Goal: Information Seeking & Learning: Learn about a topic

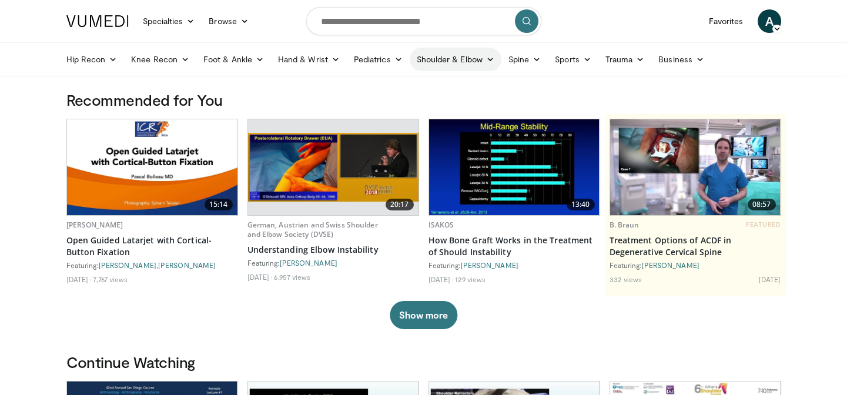
click at [440, 60] on link "Shoulder & Elbow" at bounding box center [455, 59] width 92 height 23
click at [397, 106] on link "Shoulder" at bounding box center [431, 105] width 140 height 19
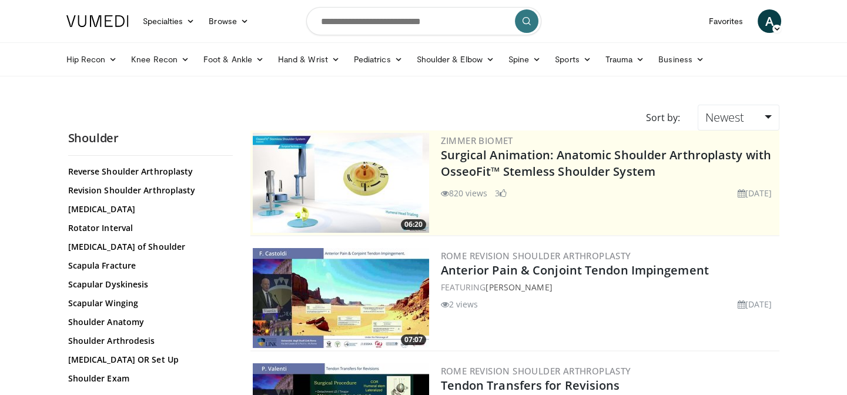
scroll to position [1015, 0]
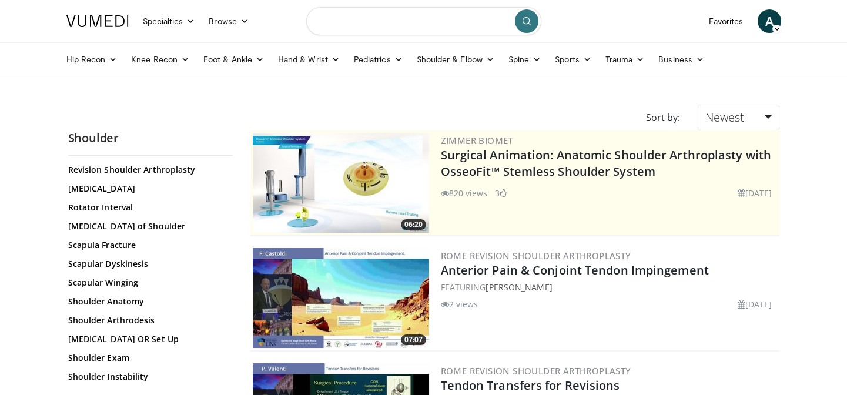
click at [327, 26] on input "Search topics, interventions" at bounding box center [423, 21] width 235 height 28
type input "**********"
click at [530, 18] on icon "submit" at bounding box center [526, 20] width 9 height 9
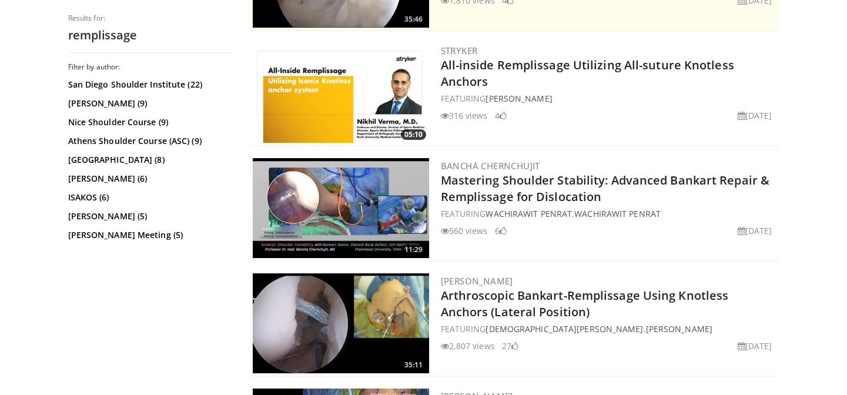
scroll to position [374, 0]
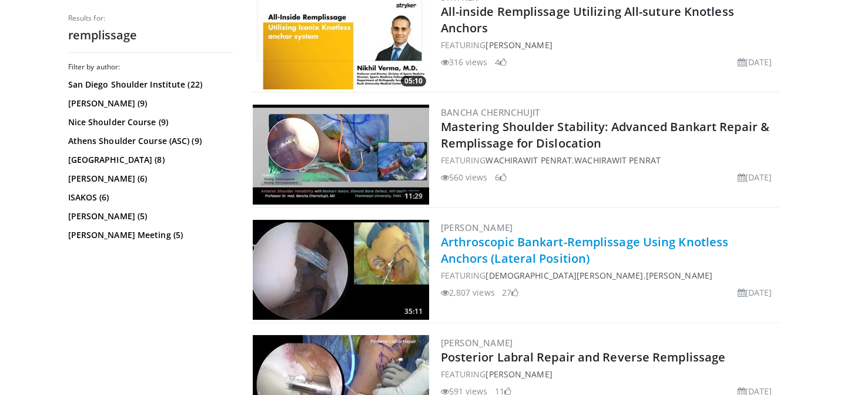
click at [556, 241] on link "Arthroscopic Bankart-Remplissage Using Knotless Anchors (Lateral Position)" at bounding box center [585, 250] width 288 height 32
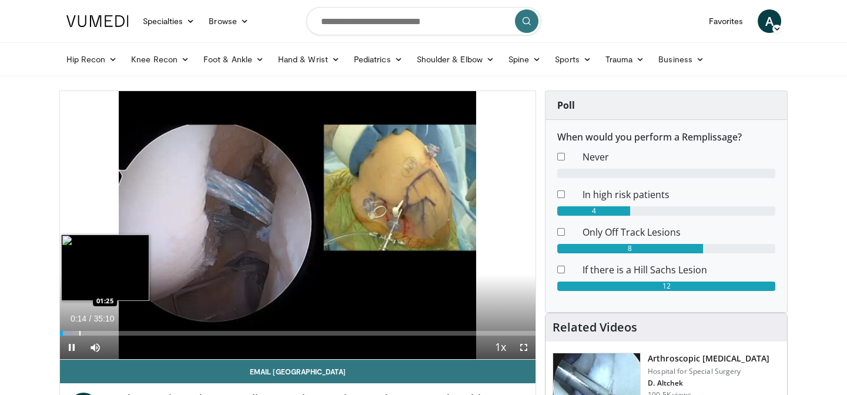
click at [79, 331] on div "Progress Bar" at bounding box center [79, 333] width 1 height 5
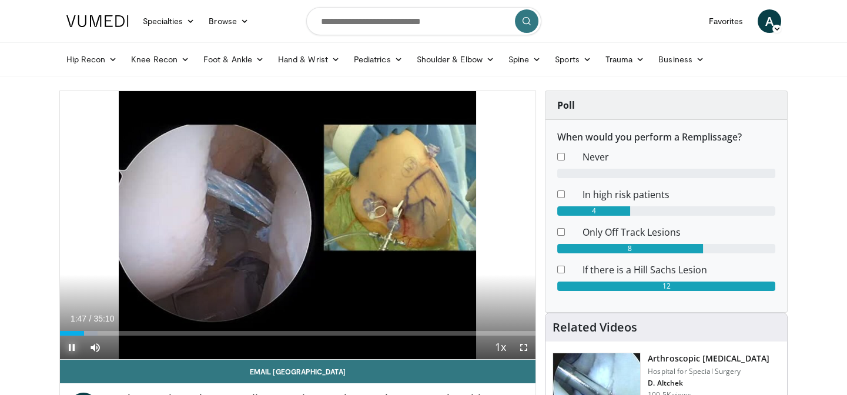
click at [70, 348] on span "Video Player" at bounding box center [71, 346] width 23 height 23
click at [73, 346] on span "Video Player" at bounding box center [71, 346] width 23 height 23
click at [68, 350] on span "Video Player" at bounding box center [71, 346] width 23 height 23
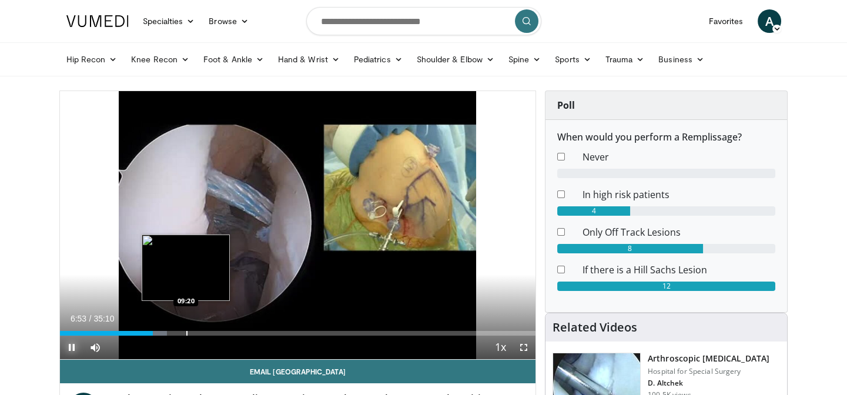
click at [186, 331] on div "Progress Bar" at bounding box center [186, 333] width 1 height 5
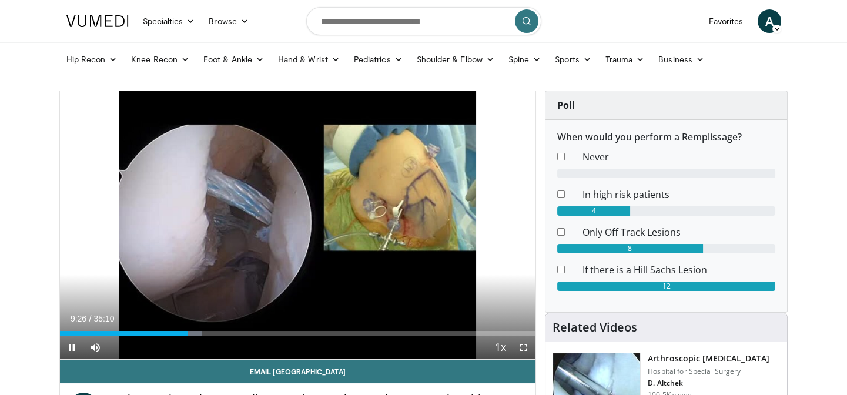
click at [177, 335] on div "Current Time 9:26 / Duration 35:10 Pause Skip Backward Skip Forward Mute 100% L…" at bounding box center [298, 346] width 476 height 23
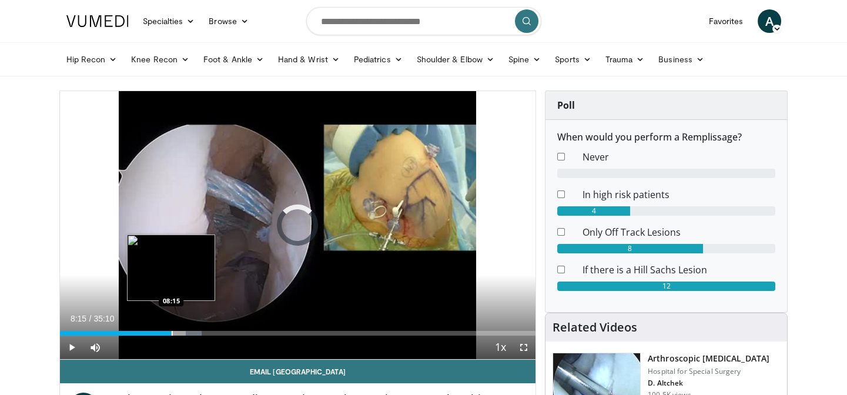
click at [172, 333] on div "Progress Bar" at bounding box center [172, 333] width 1 height 5
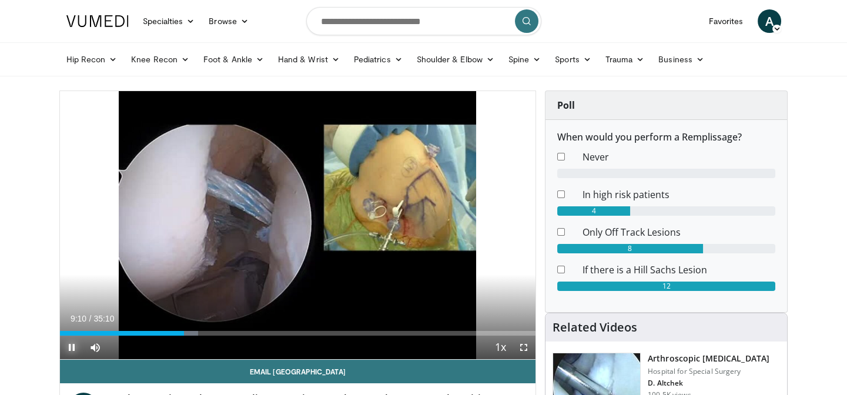
click at [71, 347] on span "Video Player" at bounding box center [71, 346] width 23 height 23
click at [72, 347] on span "Video Player" at bounding box center [71, 346] width 23 height 23
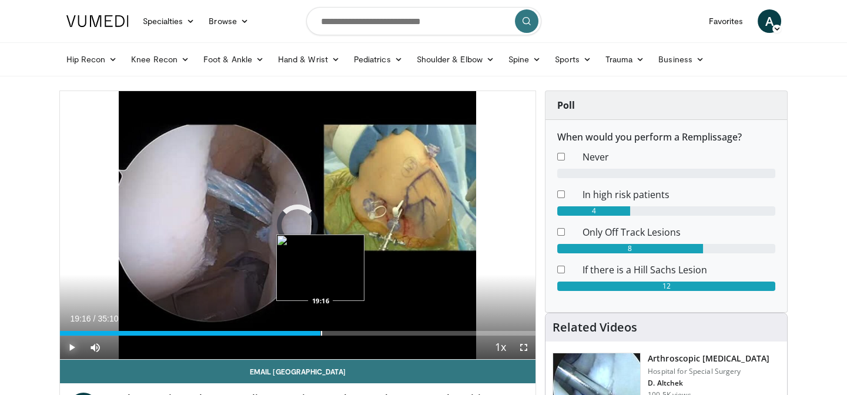
click at [321, 331] on div "Progress Bar" at bounding box center [321, 333] width 1 height 5
click at [343, 331] on div "Loaded : 0.00% 20:55 20:37" at bounding box center [298, 333] width 476 height 5
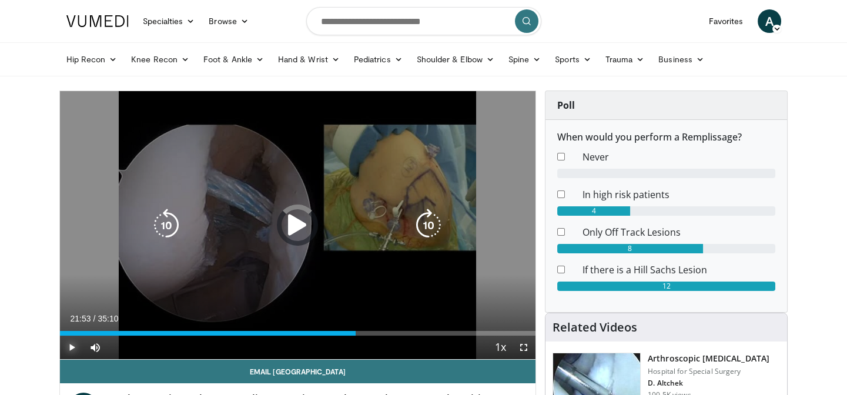
click at [0, 0] on div "Progress Bar" at bounding box center [0, 0] width 0 height 0
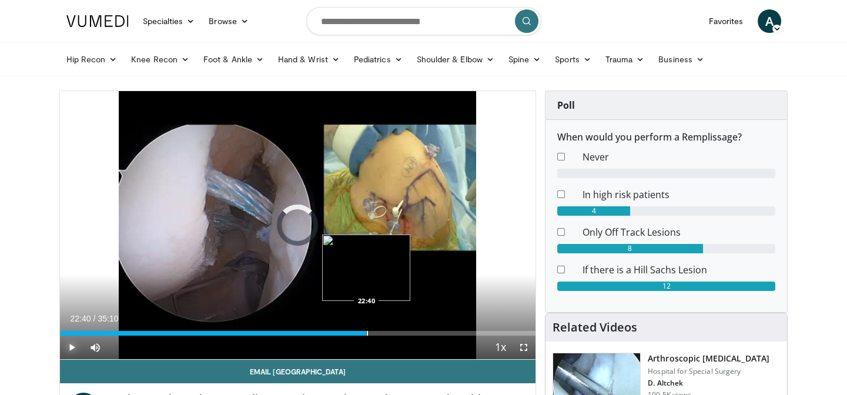
click at [367, 333] on div "Progress Bar" at bounding box center [367, 333] width 1 height 5
click at [384, 334] on div "Loaded : 65.38% 22:41 23:55" at bounding box center [298, 333] width 476 height 5
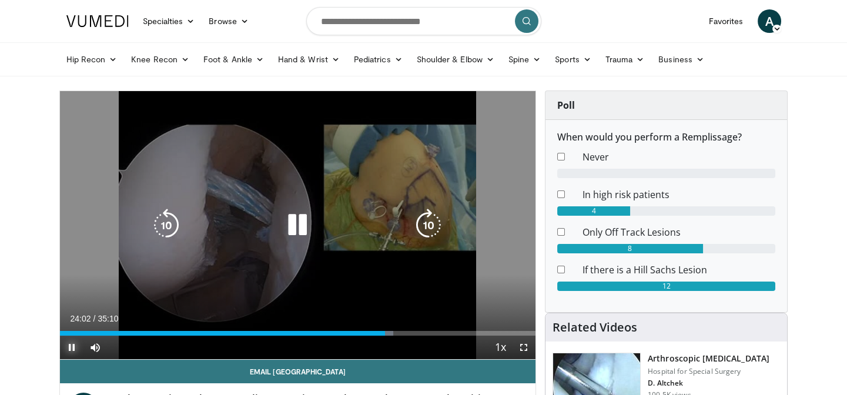
click at [403, 333] on div "Loaded : 70.12% 24:02 26:03" at bounding box center [298, 333] width 476 height 5
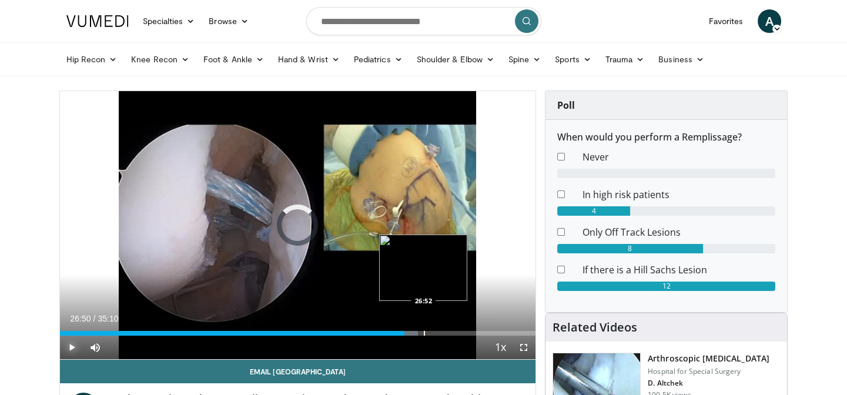
click at [422, 329] on div "Loaded : 75.33% 26:50 26:52" at bounding box center [298, 329] width 476 height 11
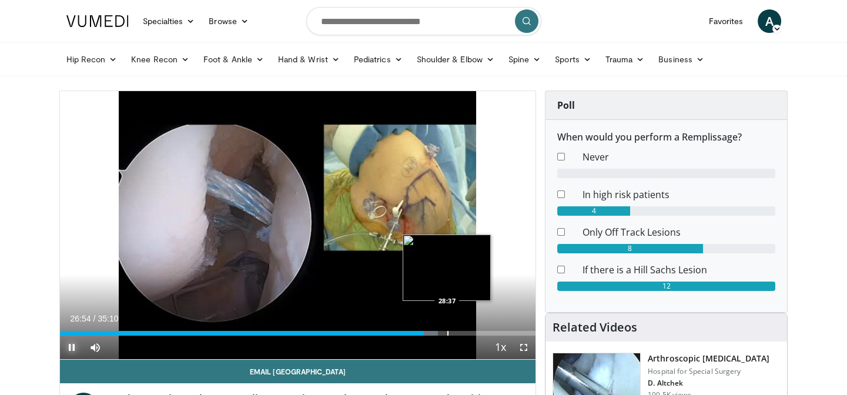
click at [447, 331] on div "Progress Bar" at bounding box center [447, 333] width 1 height 5
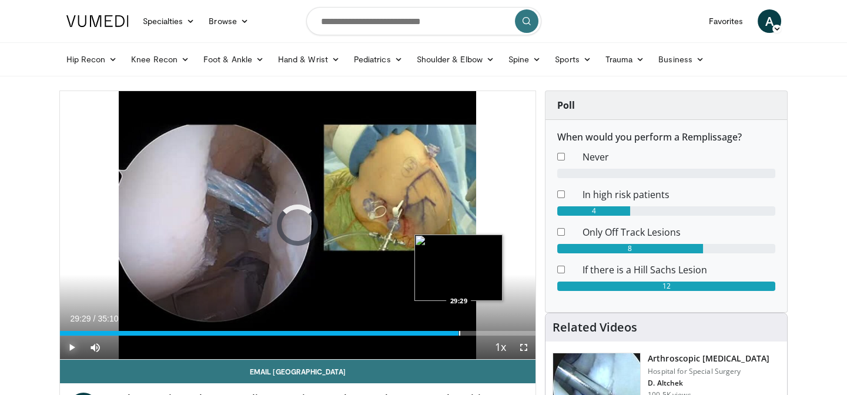
click at [458, 329] on div "Loaded : 82.91% 29:29 29:29" at bounding box center [298, 329] width 476 height 11
click at [474, 333] on div "Progress Bar" at bounding box center [474, 333] width 1 height 5
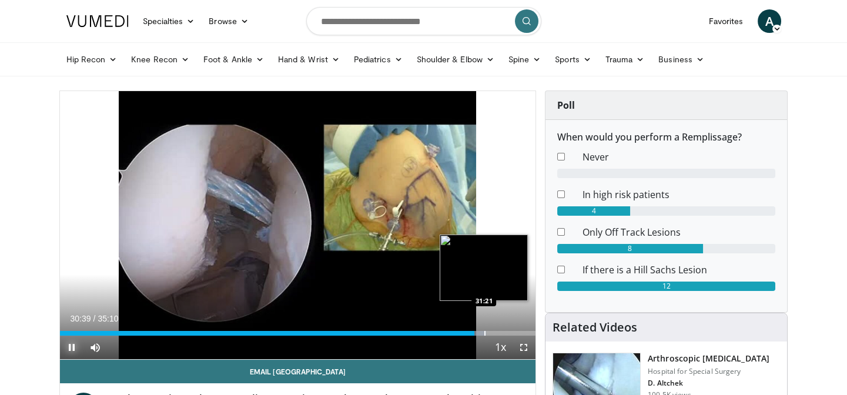
click at [484, 333] on div "Progress Bar" at bounding box center [484, 333] width 1 height 5
click at [492, 333] on div "Progress Bar" at bounding box center [492, 333] width 1 height 5
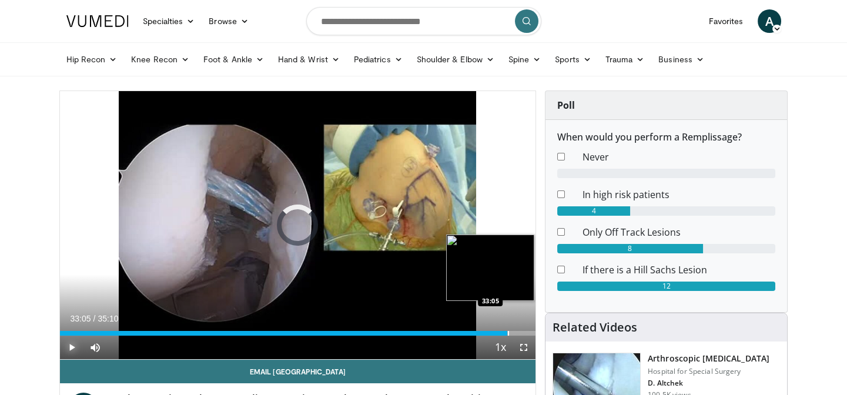
click at [508, 331] on div "Progress Bar" at bounding box center [508, 333] width 1 height 5
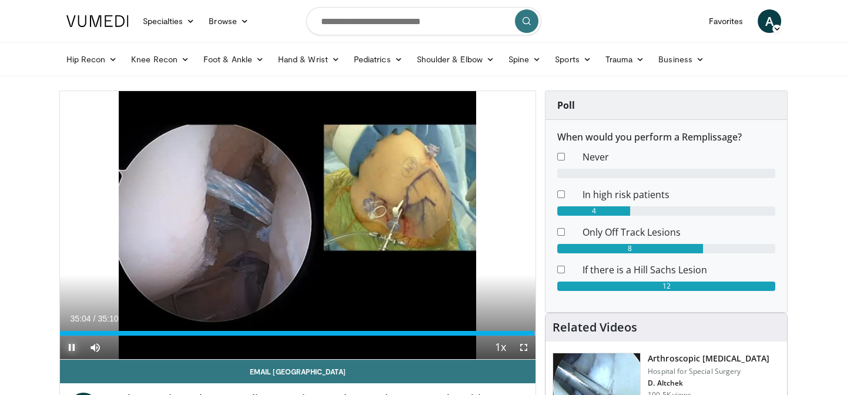
drag, startPoint x: 75, startPoint y: 341, endPoint x: 70, endPoint y: 347, distance: 7.2
click at [71, 345] on span "Video Player" at bounding box center [71, 346] width 23 height 23
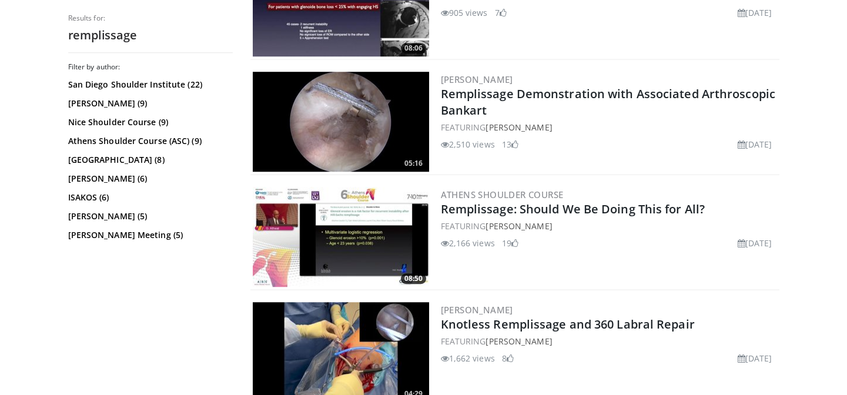
scroll to position [1922, 0]
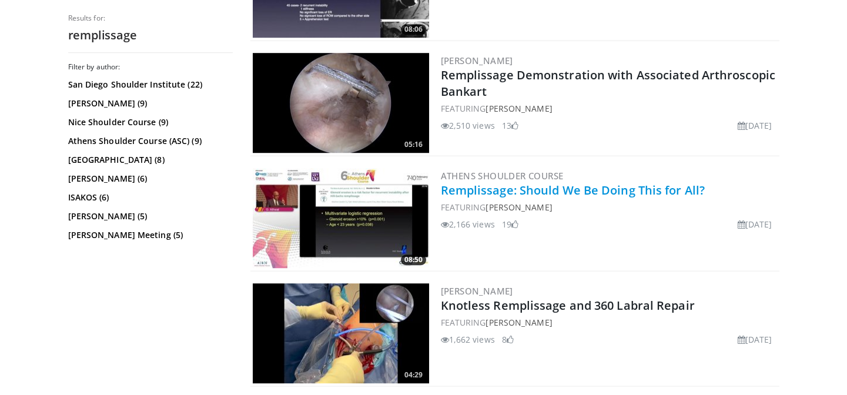
click at [541, 191] on link "Remplissage: Should We Be Doing This for All?" at bounding box center [573, 190] width 264 height 16
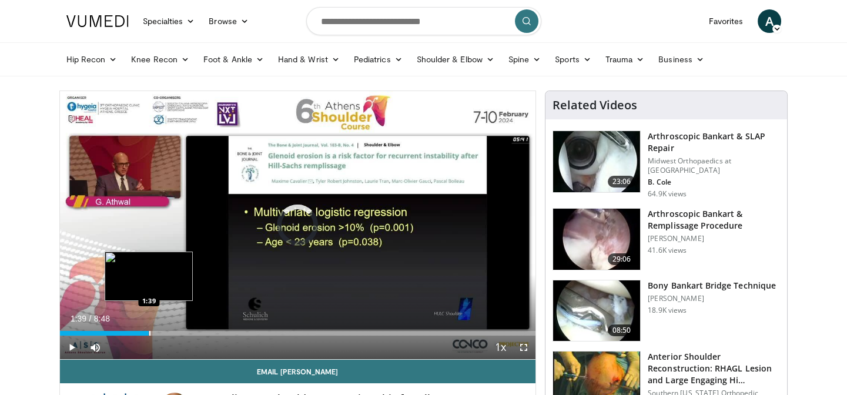
click at [149, 331] on div "Progress Bar" at bounding box center [149, 333] width 1 height 5
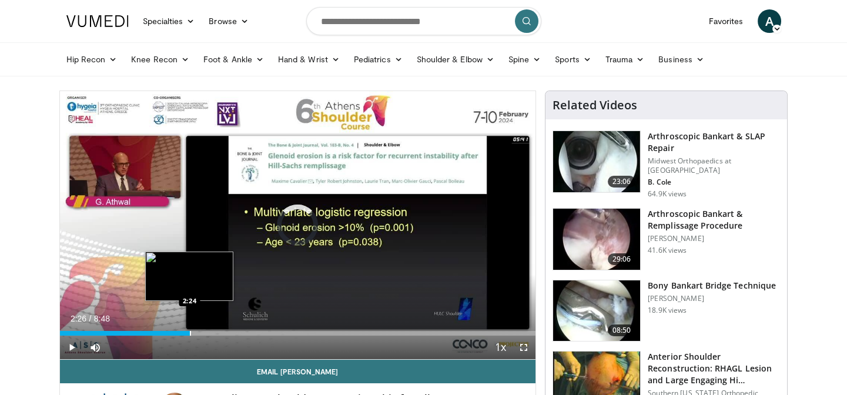
click at [191, 329] on div "Loaded : 22.69% 1:40 2:24" at bounding box center [298, 329] width 476 height 11
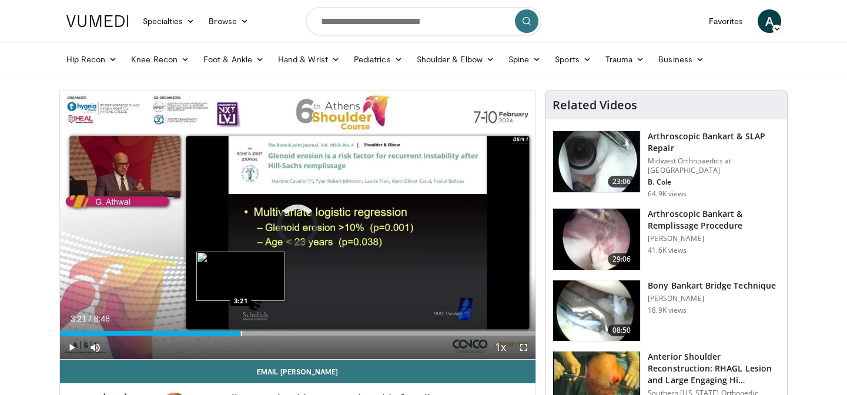
click at [241, 334] on div "Progress Bar" at bounding box center [241, 333] width 1 height 5
click at [271, 333] on div "Progress Bar" at bounding box center [271, 333] width 1 height 5
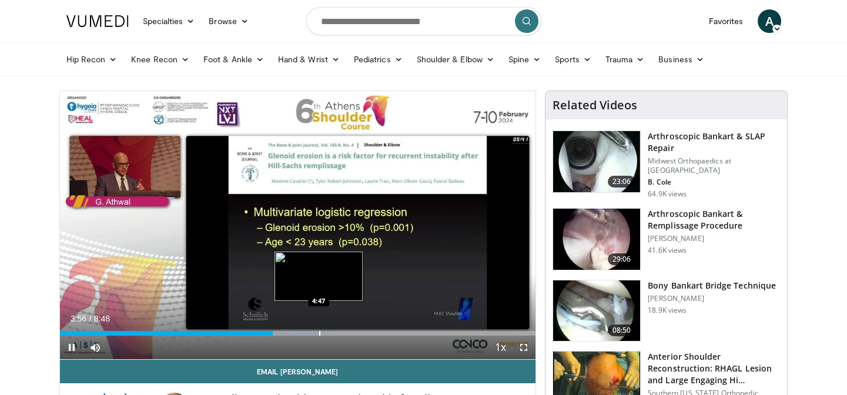
click at [320, 331] on div "Progress Bar" at bounding box center [288, 333] width 82 height 5
click at [340, 332] on div "Progress Bar" at bounding box center [340, 333] width 1 height 5
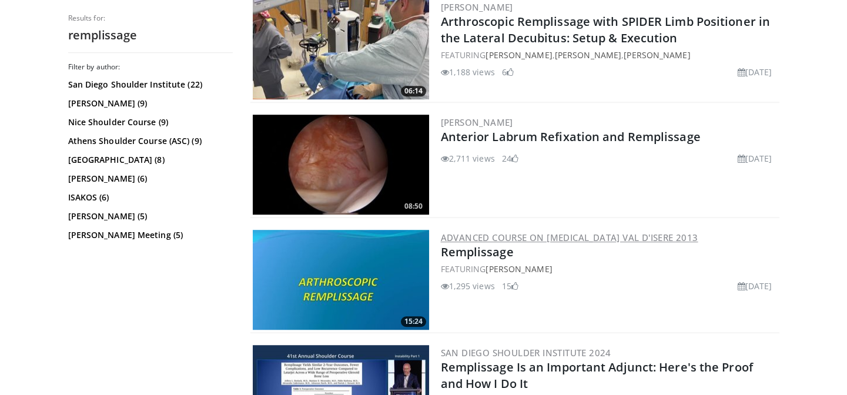
scroll to position [2083, 0]
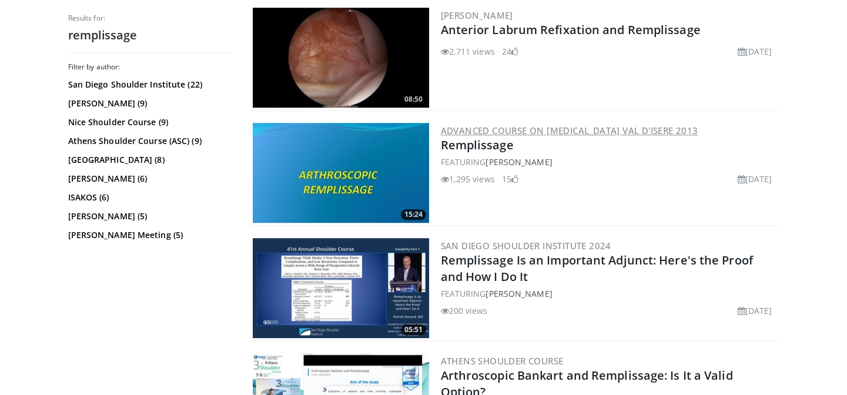
click at [546, 125] on link "Advanced Course on [MEDICAL_DATA] Val d'isere 2013" at bounding box center [569, 131] width 257 height 12
click at [477, 142] on link "Remplissage" at bounding box center [477, 145] width 73 height 16
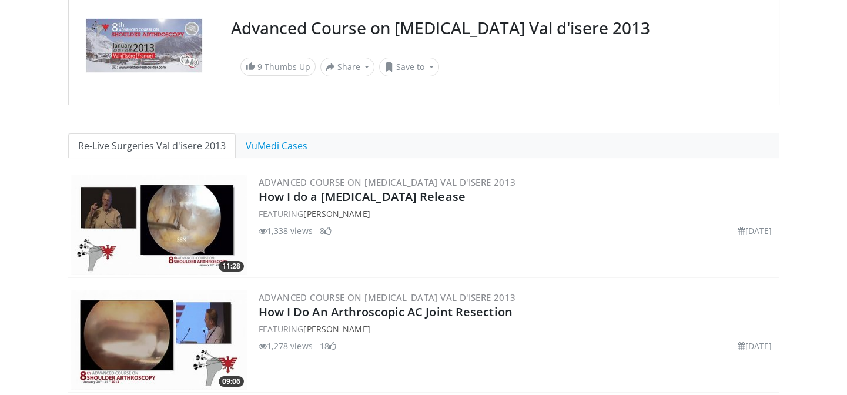
scroll to position [160, 0]
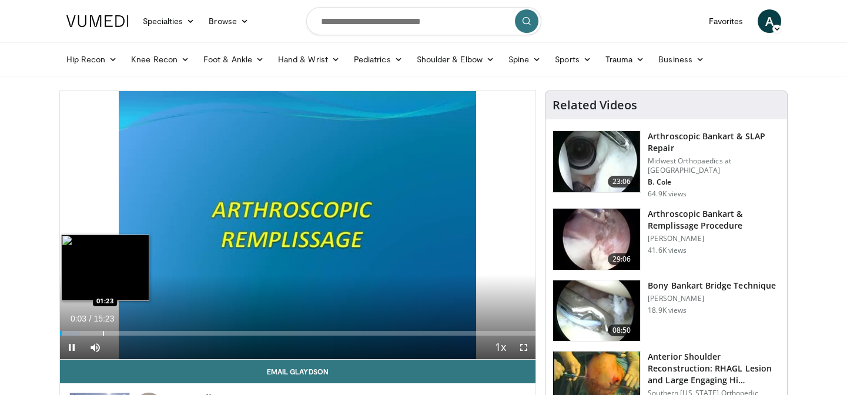
click at [103, 333] on div "Progress Bar" at bounding box center [103, 333] width 1 height 5
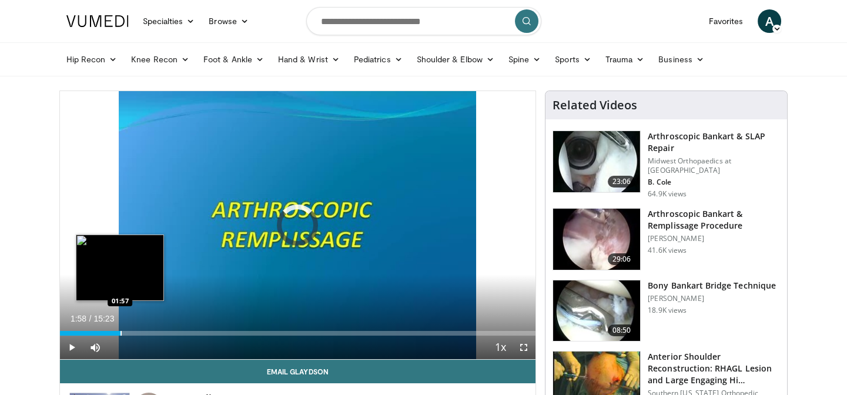
click at [120, 333] on div "Progress Bar" at bounding box center [120, 333] width 1 height 5
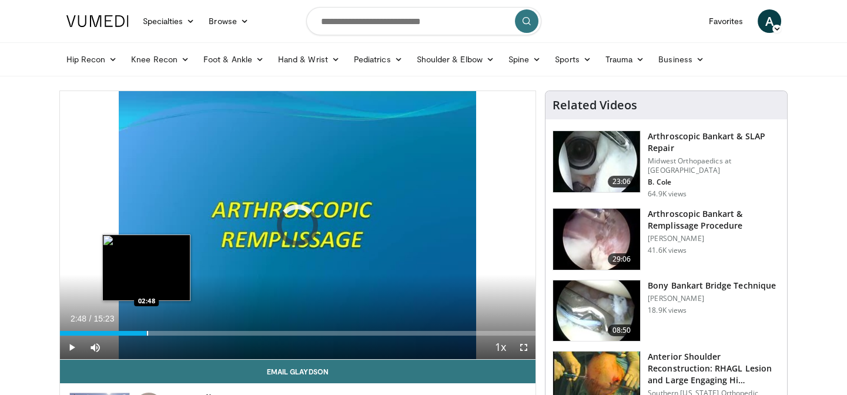
click at [147, 331] on div "Progress Bar" at bounding box center [147, 333] width 1 height 5
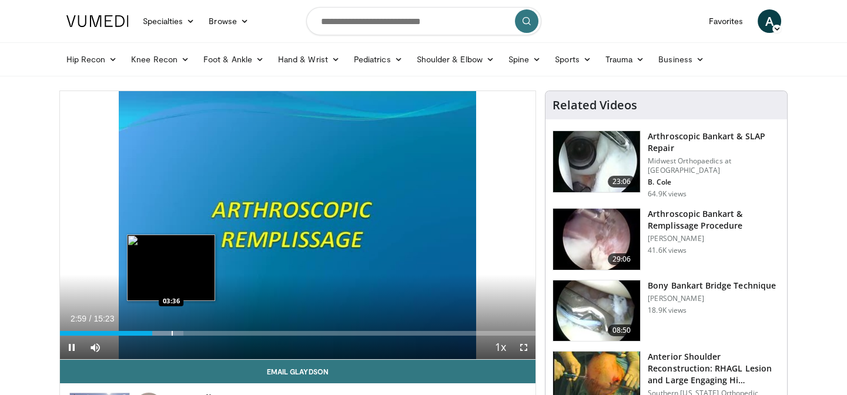
click at [172, 334] on div "Progress Bar" at bounding box center [172, 333] width 1 height 5
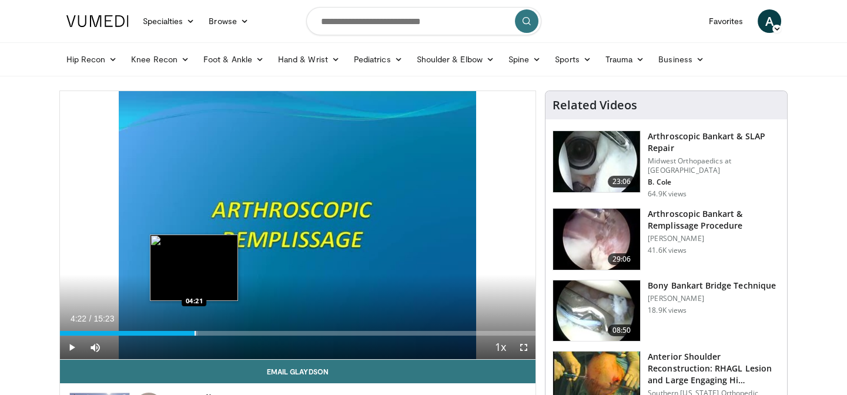
click at [194, 333] on div "Progress Bar" at bounding box center [194, 333] width 1 height 5
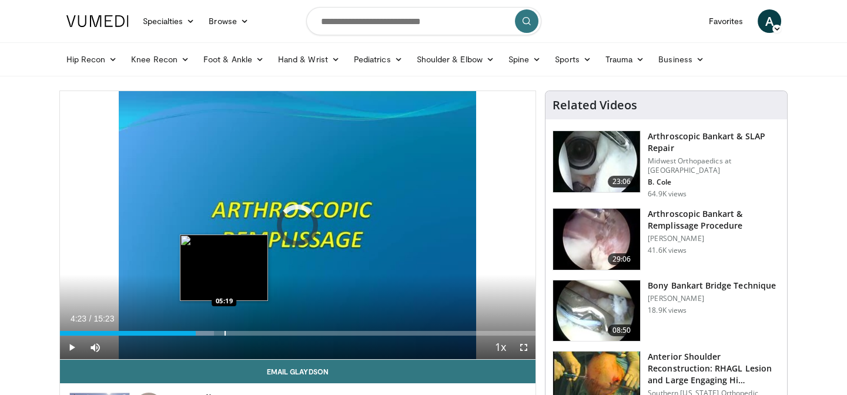
click at [226, 328] on div "Loaded : 32.43% 04:23 05:19" at bounding box center [298, 329] width 476 height 11
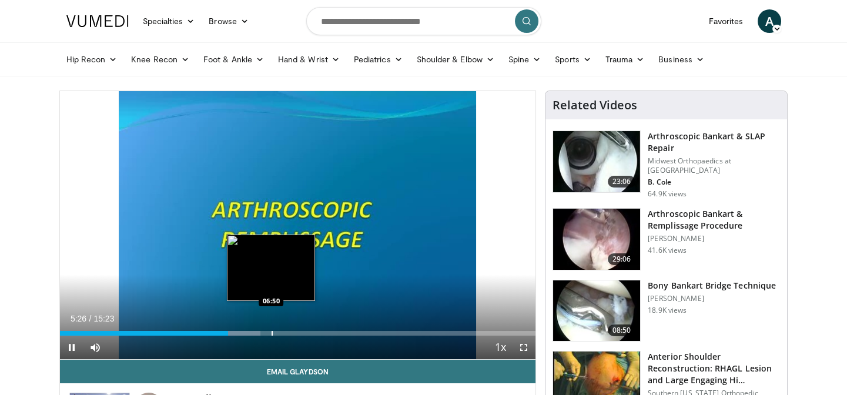
click at [271, 329] on div "Loaded : 42.16% 05:26 06:50" at bounding box center [298, 329] width 476 height 11
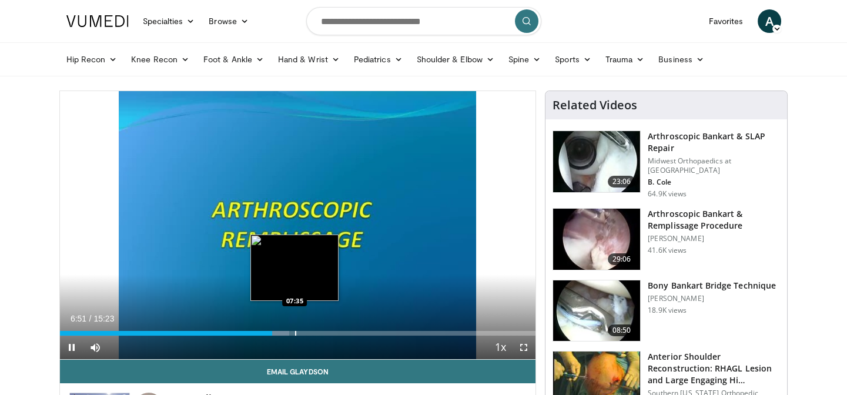
click at [295, 333] on div "Progress Bar" at bounding box center [295, 333] width 1 height 5
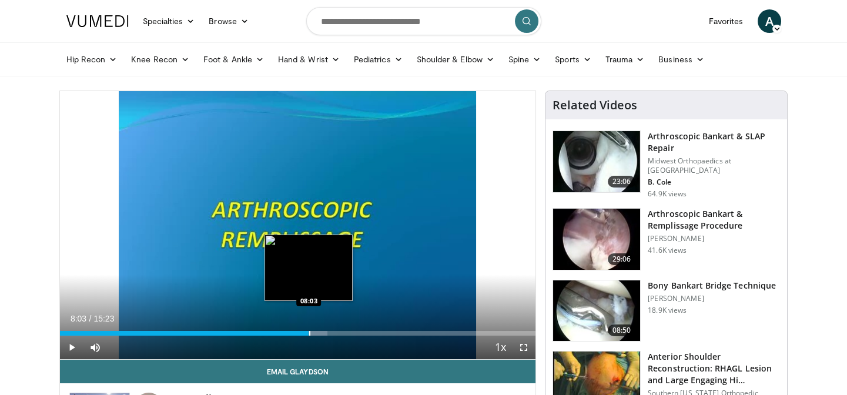
click at [309, 331] on div "Progress Bar" at bounding box center [309, 333] width 1 height 5
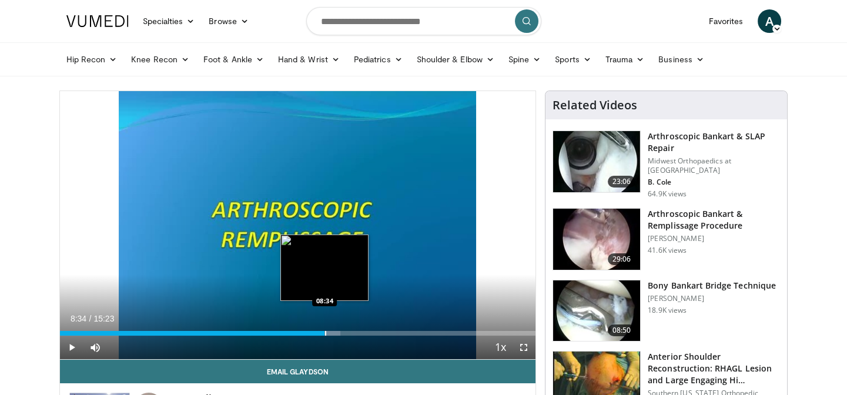
click at [324, 329] on div "Loaded : 58.97% 08:34 08:34" at bounding box center [298, 329] width 476 height 11
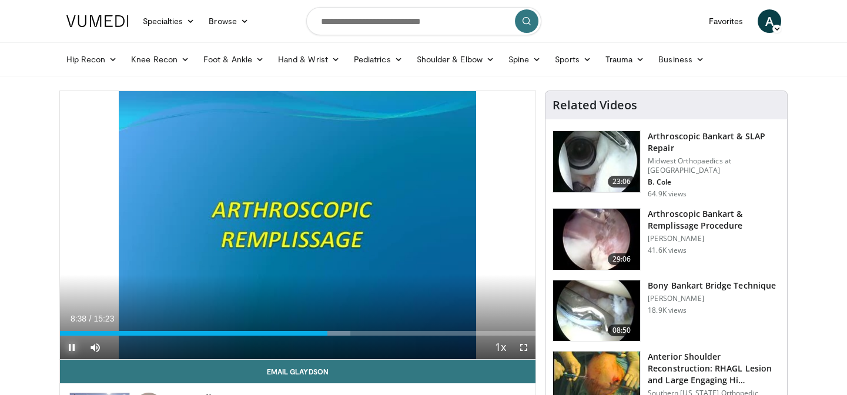
click at [71, 348] on span "Video Player" at bounding box center [71, 346] width 23 height 23
click at [71, 350] on span "Video Player" at bounding box center [71, 346] width 23 height 23
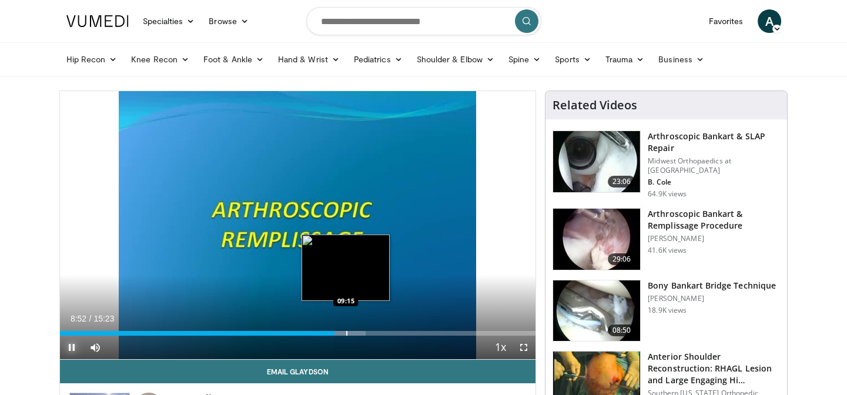
click at [346, 332] on div "Progress Bar" at bounding box center [346, 333] width 1 height 5
click at [341, 333] on div "Progress Bar" at bounding box center [341, 333] width 1 height 5
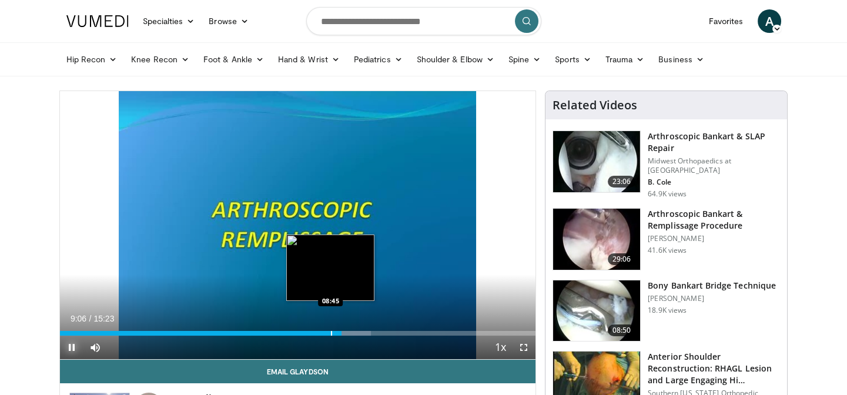
click at [331, 332] on div "Progress Bar" at bounding box center [331, 333] width 1 height 5
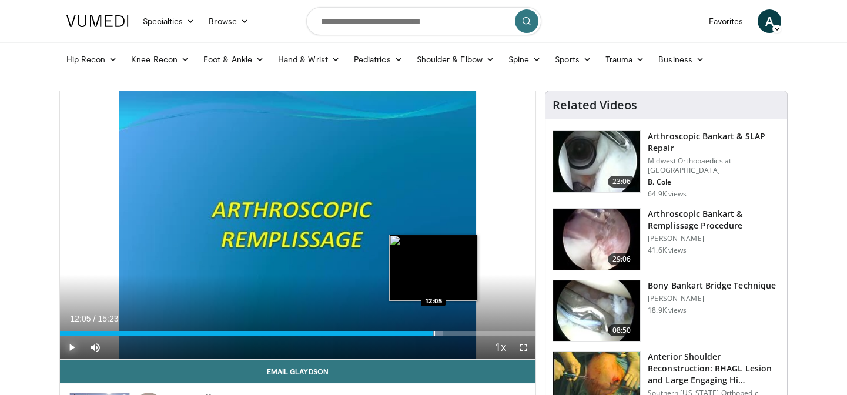
click at [434, 333] on div "Progress Bar" at bounding box center [434, 333] width 1 height 5
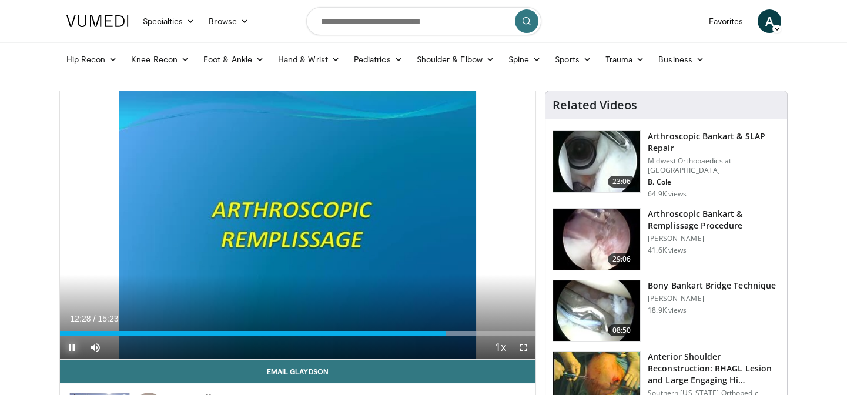
click at [72, 341] on span "Video Player" at bounding box center [71, 346] width 23 height 23
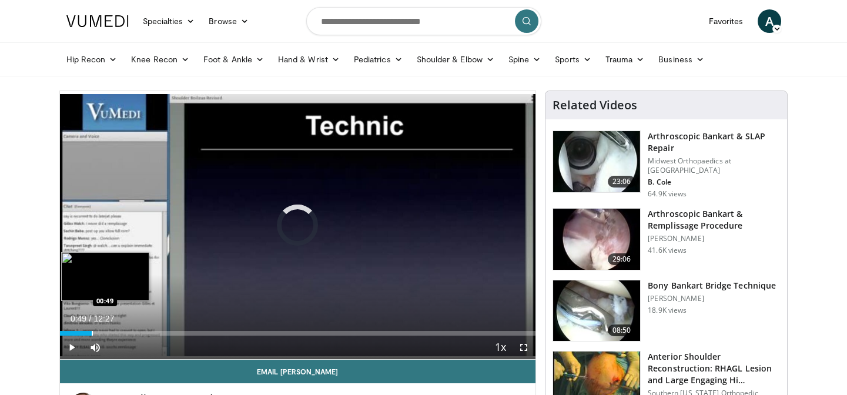
click at [92, 332] on div "Progress Bar" at bounding box center [92, 333] width 1 height 5
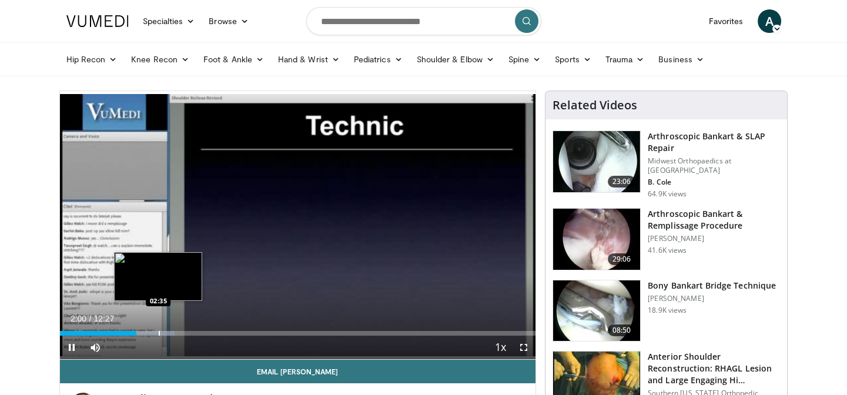
click at [158, 329] on div "Loaded : 24.09% 02:00 02:35" at bounding box center [298, 329] width 476 height 11
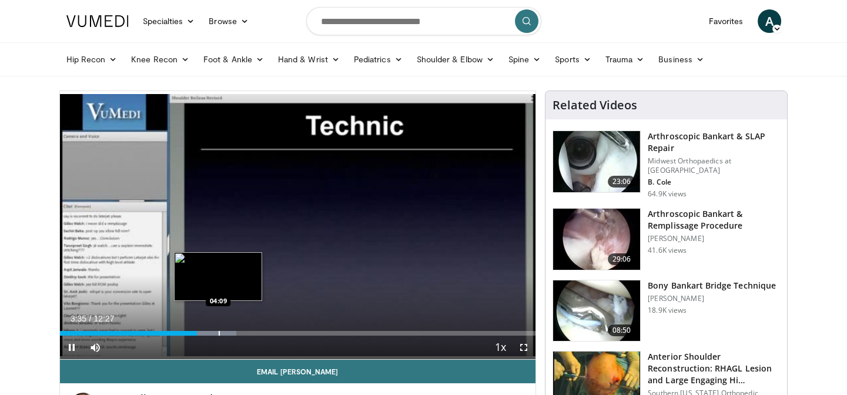
click at [219, 334] on div "Progress Bar" at bounding box center [219, 333] width 1 height 5
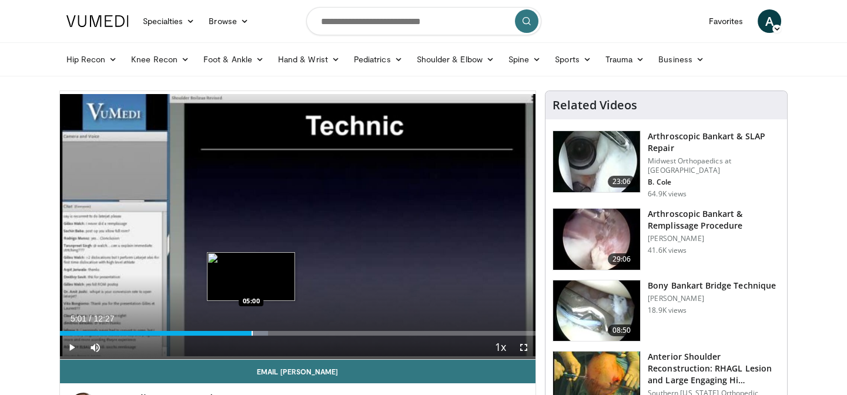
click at [251, 335] on div "Progress Bar" at bounding box center [251, 333] width 1 height 5
click at [271, 334] on div "Progress Bar" at bounding box center [271, 333] width 1 height 5
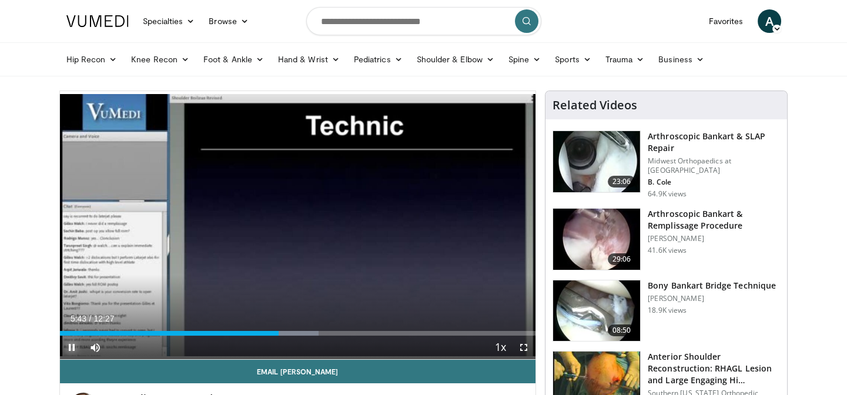
click at [69, 348] on span "Video Player" at bounding box center [71, 346] width 23 height 23
click at [71, 347] on span "Video Player" at bounding box center [71, 346] width 23 height 23
click at [76, 345] on span "Video Player" at bounding box center [71, 346] width 23 height 23
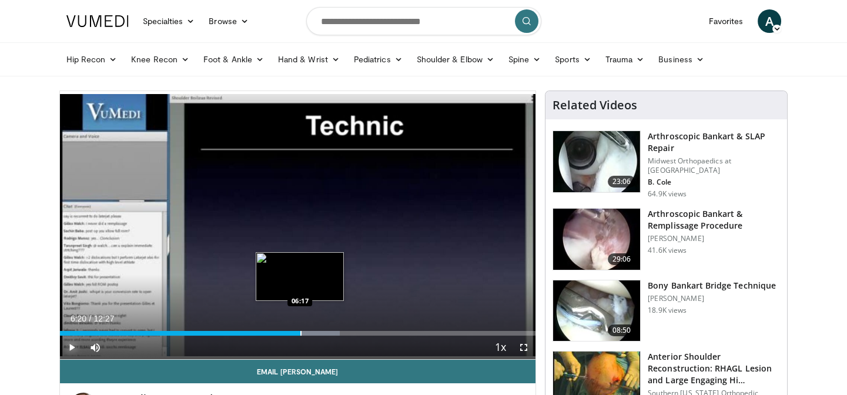
click at [300, 333] on div "Progress Bar" at bounding box center [300, 333] width 1 height 5
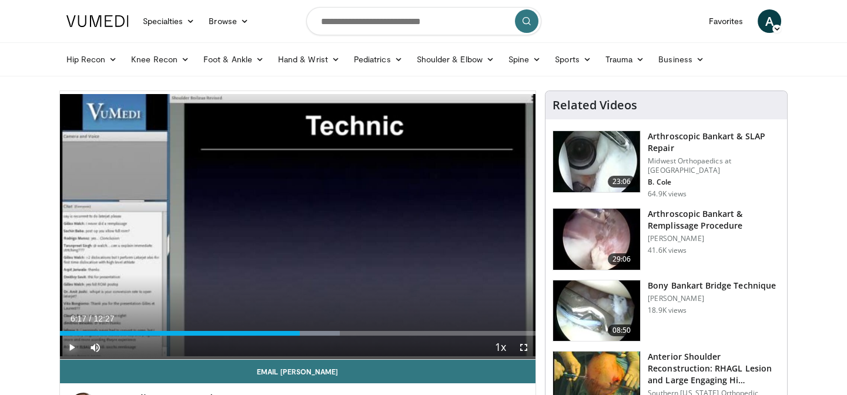
click at [71, 347] on span "Video Player" at bounding box center [71, 346] width 23 height 23
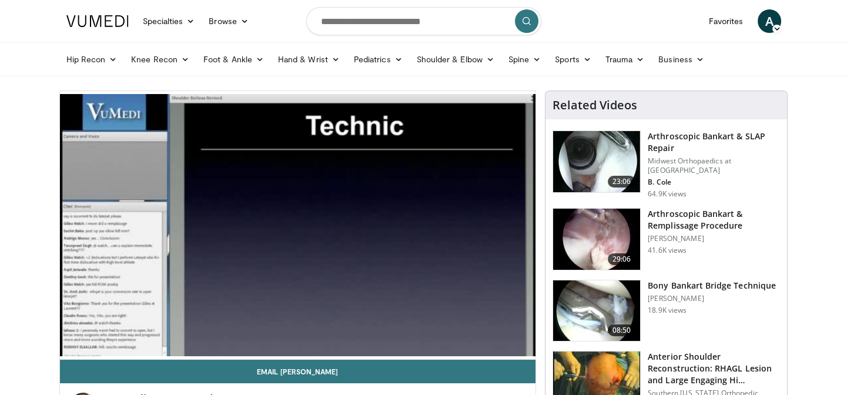
click at [71, 347] on div "10 seconds Tap to unmute" at bounding box center [298, 225] width 476 height 268
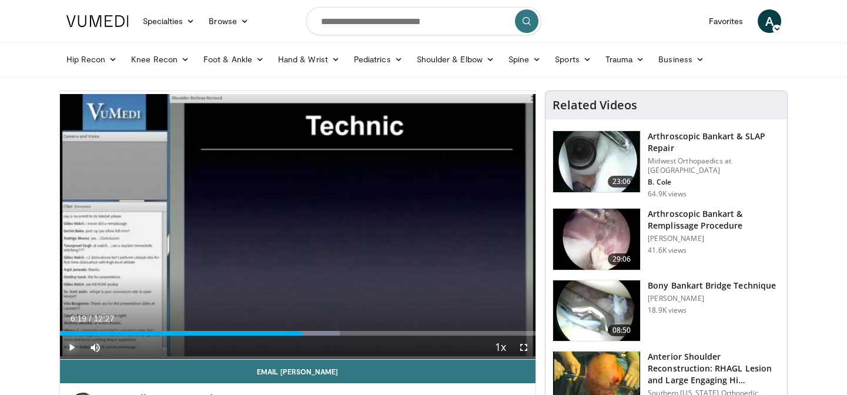
click at [70, 347] on span "Video Player" at bounding box center [71, 346] width 23 height 23
click at [70, 347] on video-js "**********" at bounding box center [298, 225] width 476 height 268
click at [73, 347] on span "Video Player" at bounding box center [71, 346] width 23 height 23
drag, startPoint x: 305, startPoint y: 333, endPoint x: 267, endPoint y: 344, distance: 39.2
click at [304, 333] on div "Loaded : 61.57% 06:37 06:25" at bounding box center [298, 333] width 476 height 5
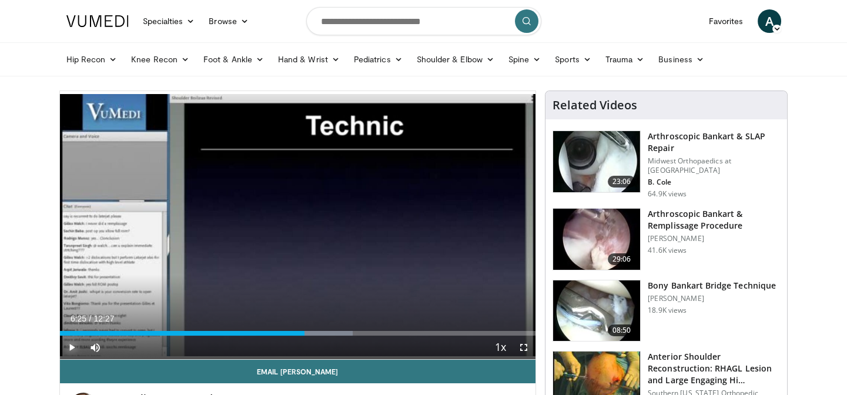
click at [72, 347] on span "Video Player" at bounding box center [71, 346] width 23 height 23
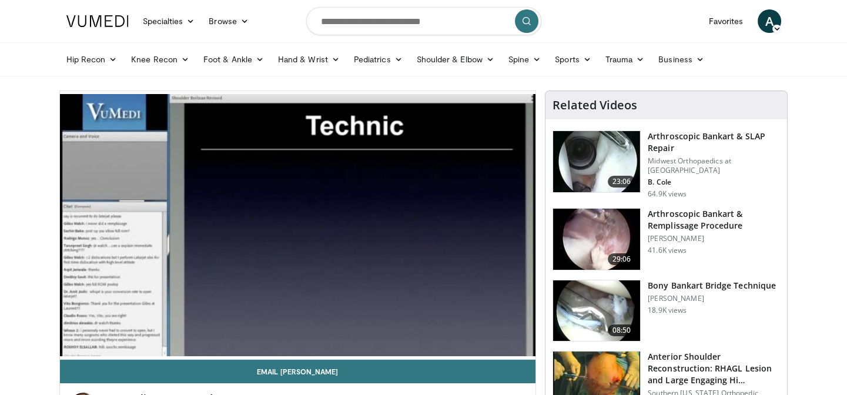
click at [72, 347] on video-js "**********" at bounding box center [298, 225] width 476 height 268
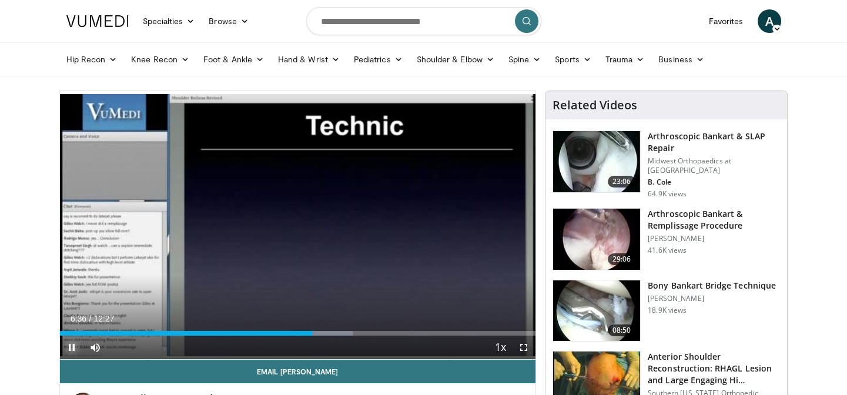
click at [67, 344] on span "Video Player" at bounding box center [71, 346] width 23 height 23
click at [67, 345] on span "Video Player" at bounding box center [71, 346] width 23 height 23
click at [67, 347] on span "Video Player" at bounding box center [71, 346] width 23 height 23
click at [66, 348] on span "Video Player" at bounding box center [71, 346] width 23 height 23
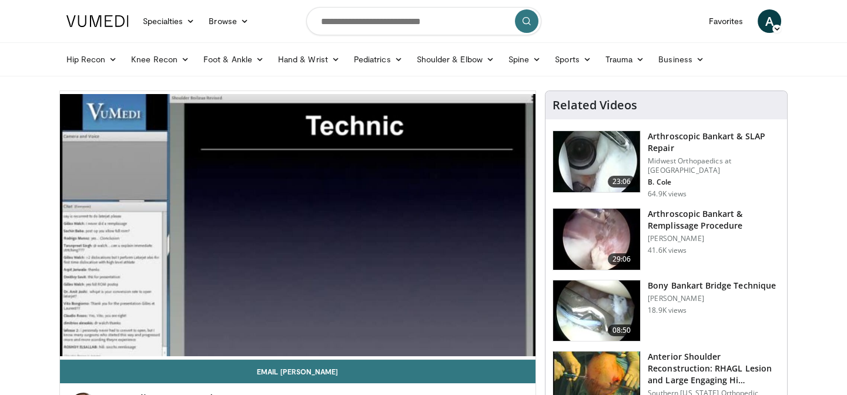
click at [66, 348] on video-js "**********" at bounding box center [298, 225] width 476 height 268
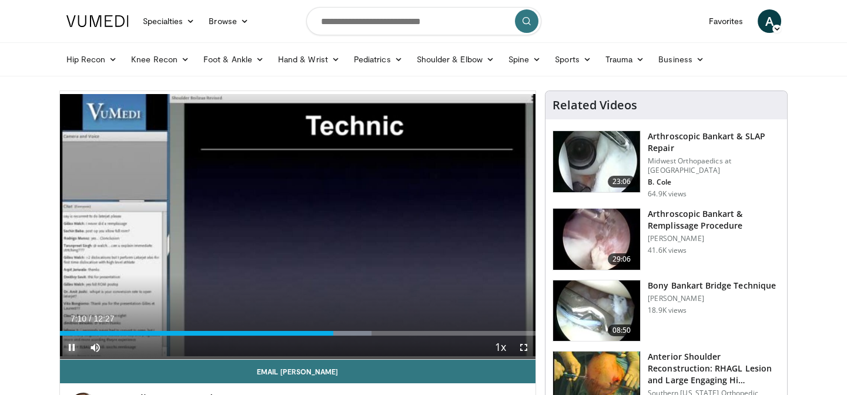
click at [72, 345] on span "Video Player" at bounding box center [71, 346] width 23 height 23
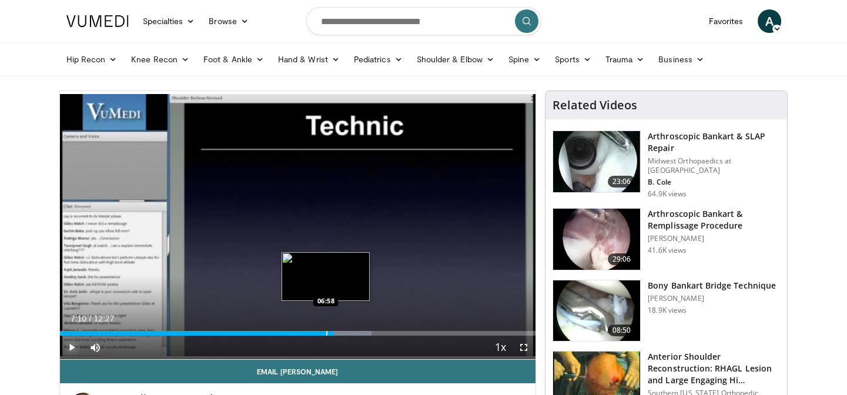
click at [326, 333] on div "Progress Bar" at bounding box center [326, 333] width 1 height 5
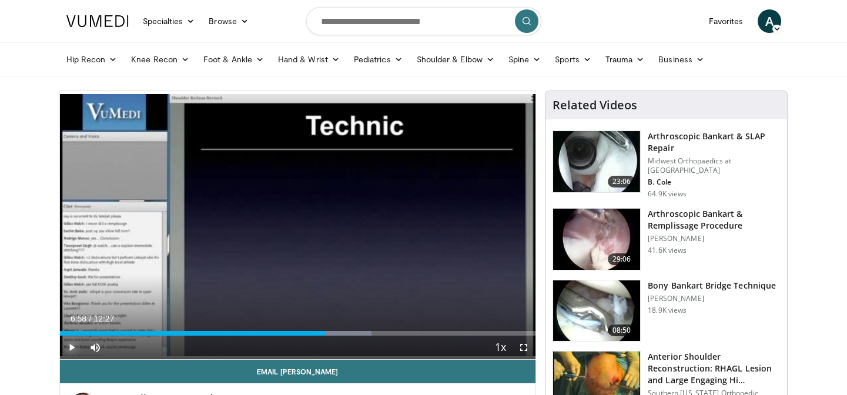
click at [70, 346] on span "Video Player" at bounding box center [71, 346] width 23 height 23
click at [70, 346] on video-js "**********" at bounding box center [298, 225] width 476 height 268
click at [69, 351] on span "Video Player" at bounding box center [71, 346] width 23 height 23
click at [326, 332] on div "Progress Bar" at bounding box center [326, 333] width 1 height 5
click at [66, 346] on span "Video Player" at bounding box center [71, 346] width 23 height 23
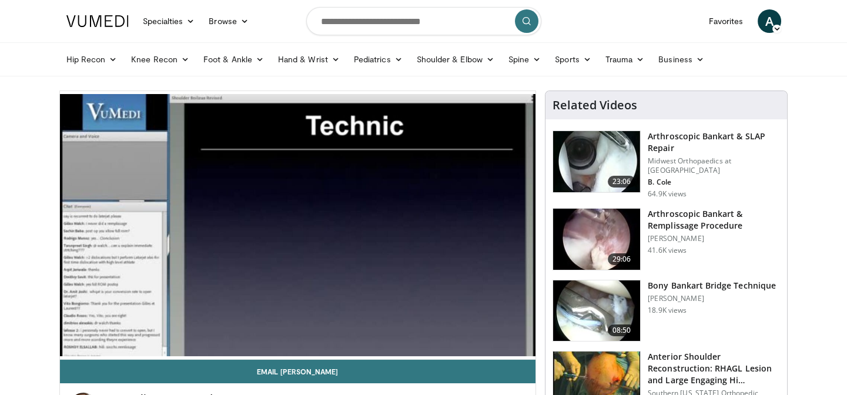
click at [70, 345] on video-js "**********" at bounding box center [298, 225] width 476 height 268
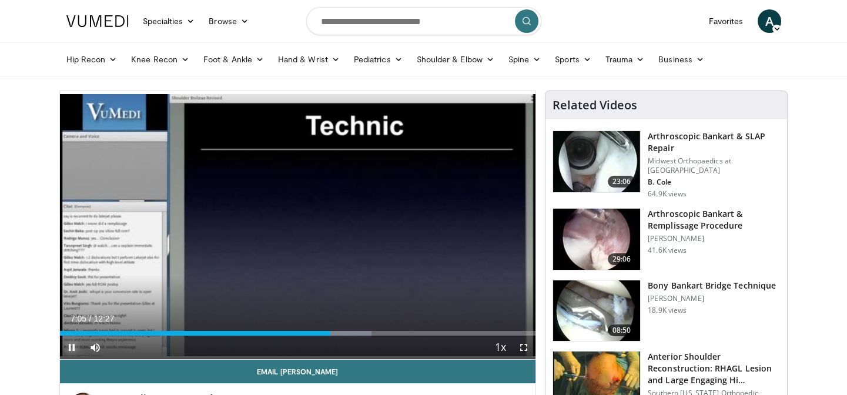
click at [67, 345] on span "Video Player" at bounding box center [71, 346] width 23 height 23
click at [72, 349] on span "Video Player" at bounding box center [71, 346] width 23 height 23
click at [72, 349] on video-js "**********" at bounding box center [298, 225] width 476 height 268
click at [72, 346] on span "Video Player" at bounding box center [71, 346] width 23 height 23
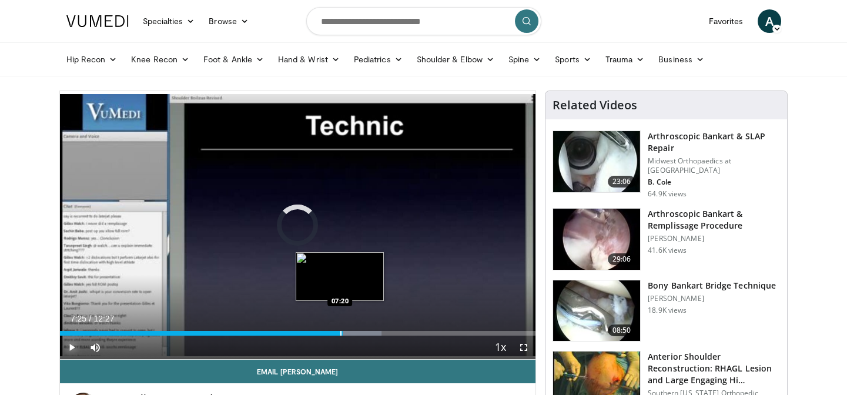
click at [340, 333] on div "Progress Bar" at bounding box center [340, 333] width 1 height 5
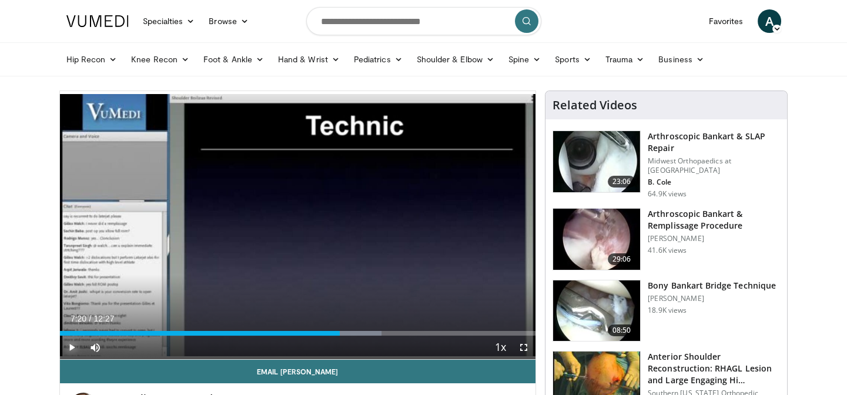
click at [71, 346] on span "Video Player" at bounding box center [71, 346] width 23 height 23
click at [71, 344] on span "Video Player" at bounding box center [71, 346] width 23 height 23
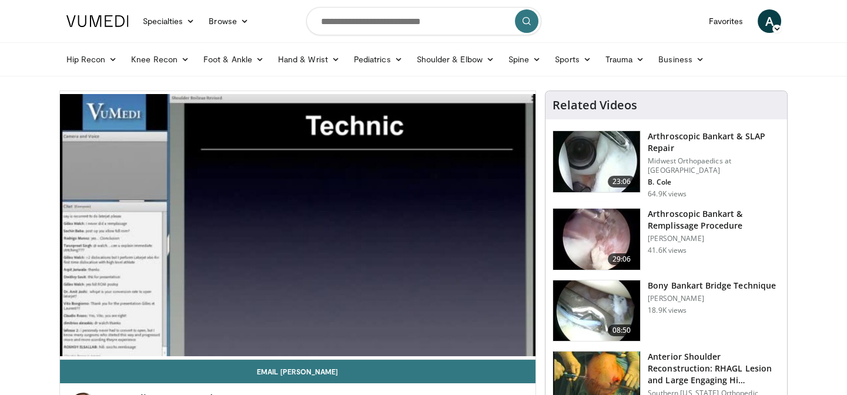
click at [71, 344] on video-js "**********" at bounding box center [298, 225] width 476 height 268
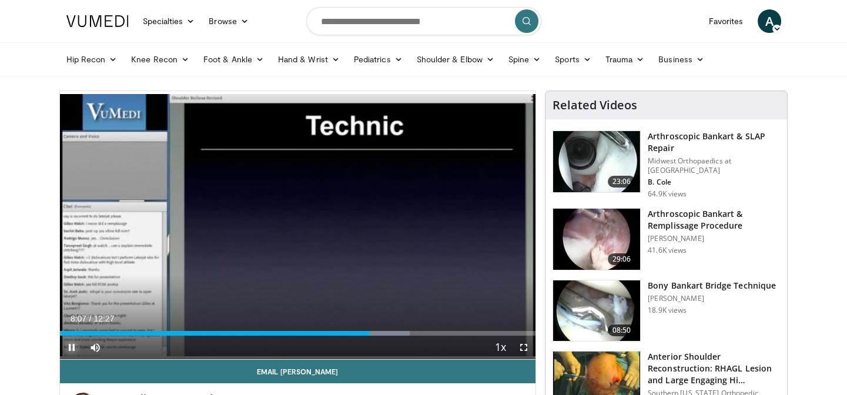
click at [70, 343] on span "Video Player" at bounding box center [71, 346] width 23 height 23
click at [70, 343] on video-js "**********" at bounding box center [298, 225] width 476 height 268
click at [70, 344] on span "Video Player" at bounding box center [71, 346] width 23 height 23
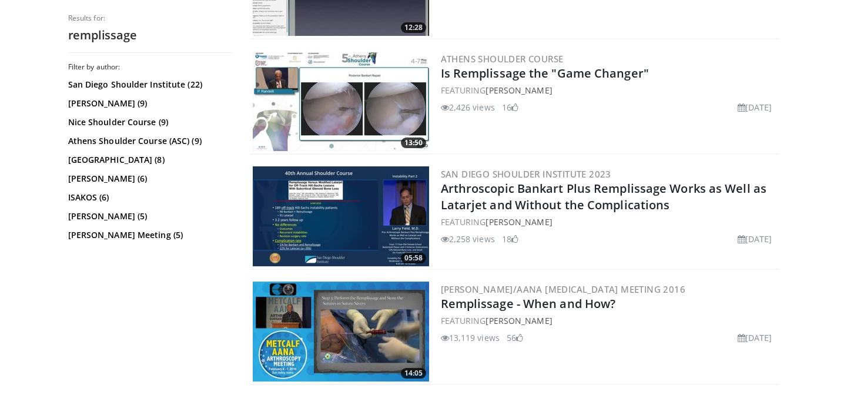
scroll to position [481, 0]
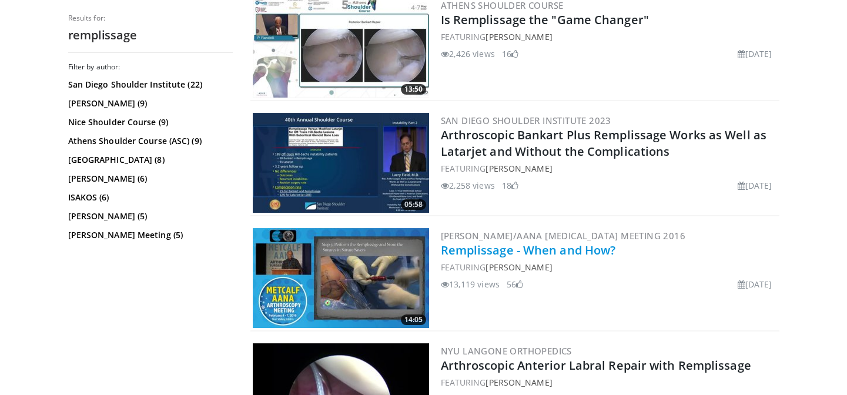
click at [492, 252] on link "Remplissage - When and How?" at bounding box center [528, 250] width 175 height 16
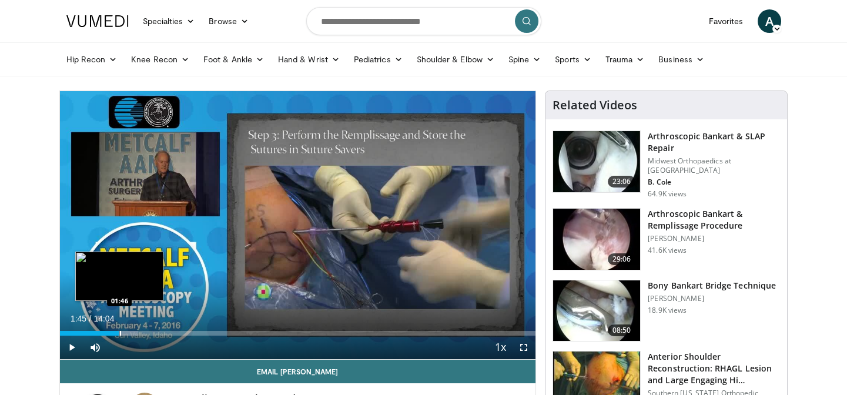
click at [120, 334] on div "Progress Bar" at bounding box center [120, 333] width 1 height 5
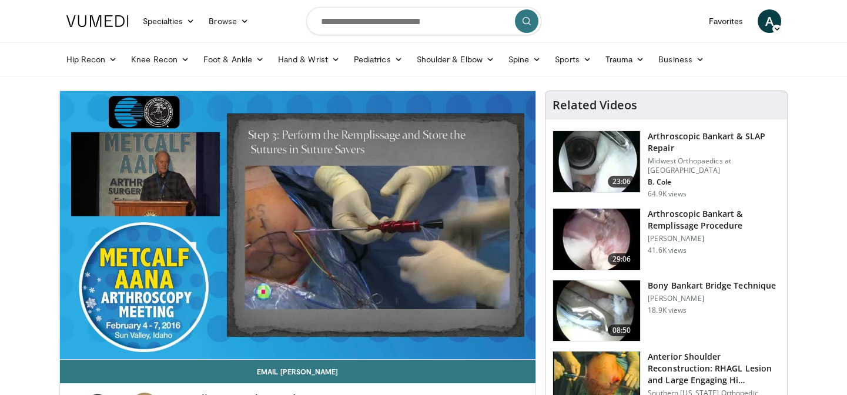
click at [135, 329] on video-js "**********" at bounding box center [298, 225] width 476 height 268
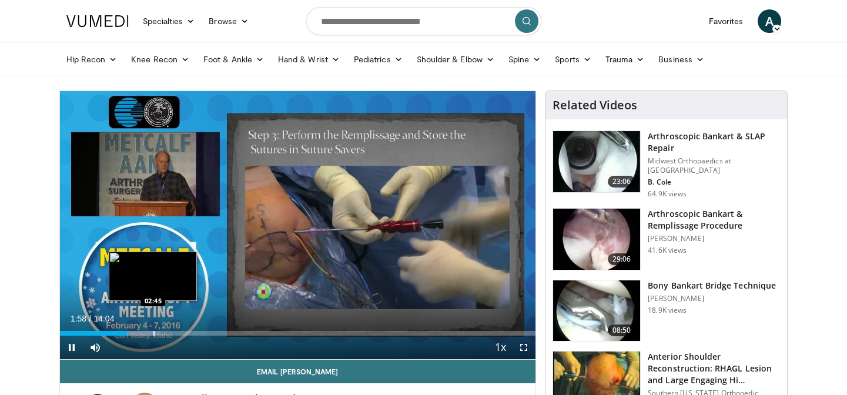
click at [153, 331] on div "Progress Bar" at bounding box center [153, 333] width 1 height 5
click at [145, 333] on div "Progress Bar" at bounding box center [145, 333] width 1 height 5
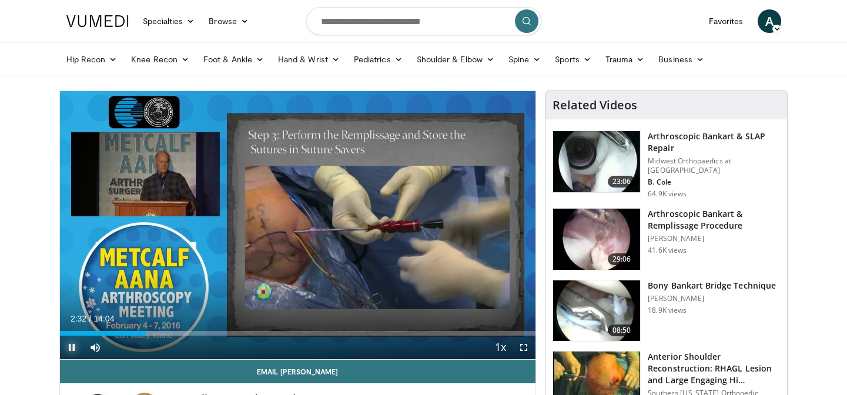
click at [66, 347] on span "Video Player" at bounding box center [71, 346] width 23 height 23
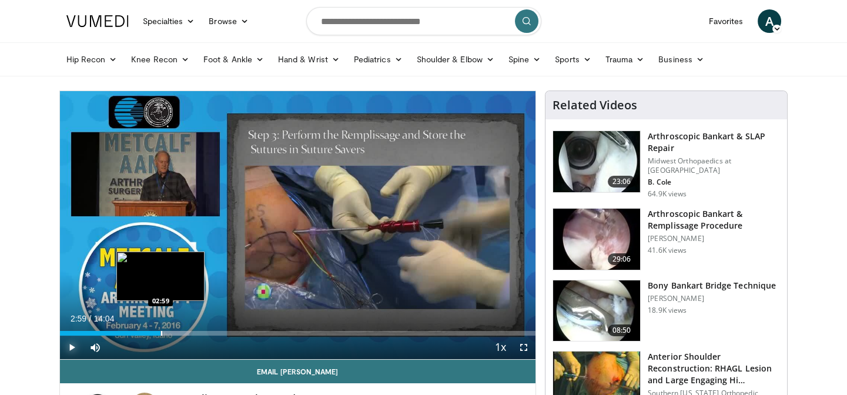
click at [161, 333] on div "Progress Bar" at bounding box center [161, 333] width 1 height 5
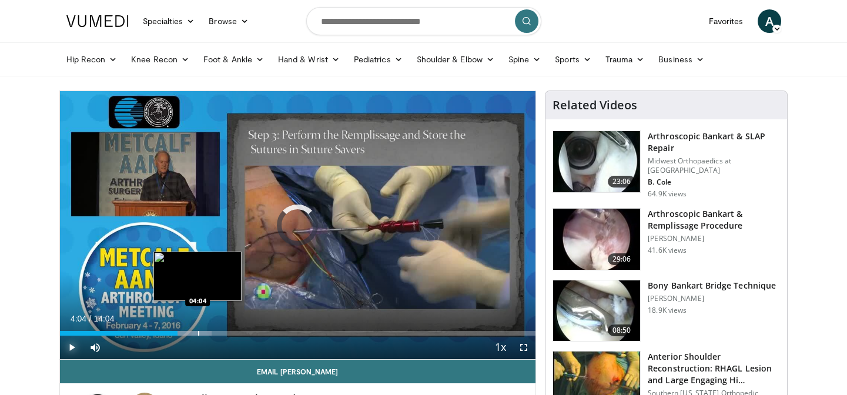
click at [198, 333] on div "Progress Bar" at bounding box center [198, 333] width 1 height 5
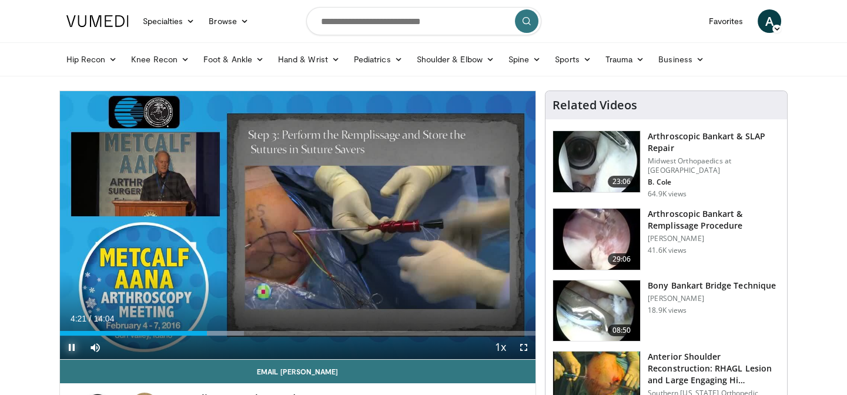
drag, startPoint x: 80, startPoint y: 342, endPoint x: 67, endPoint y: 350, distance: 15.0
click at [73, 346] on span "Video Player" at bounding box center [71, 346] width 23 height 23
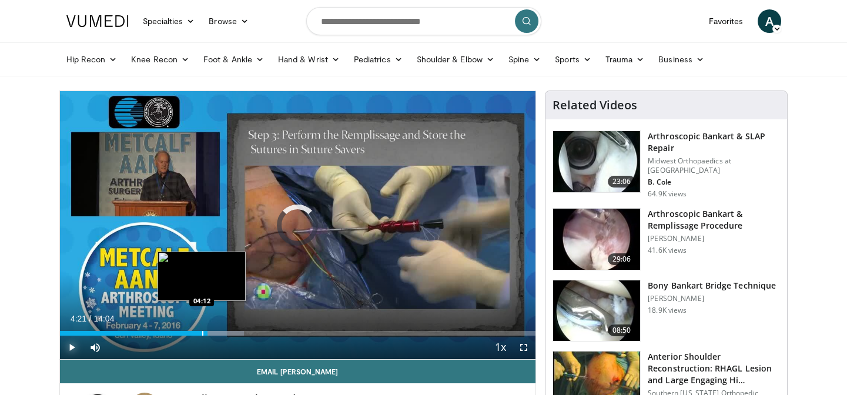
click at [202, 332] on div "Progress Bar" at bounding box center [202, 333] width 1 height 5
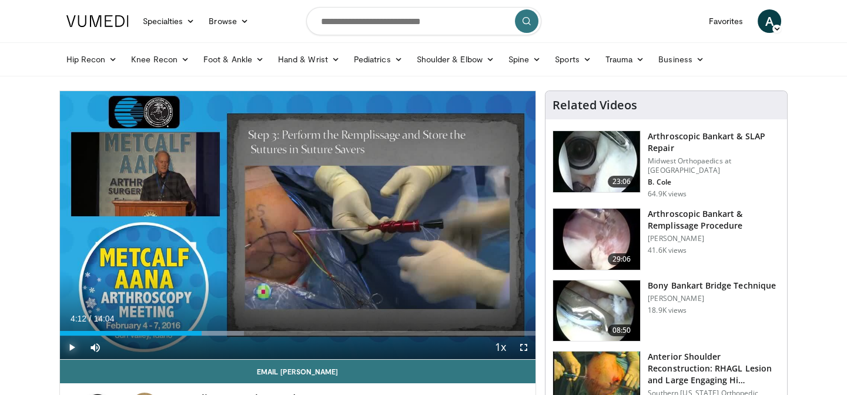
click at [74, 347] on span "Video Player" at bounding box center [71, 346] width 23 height 23
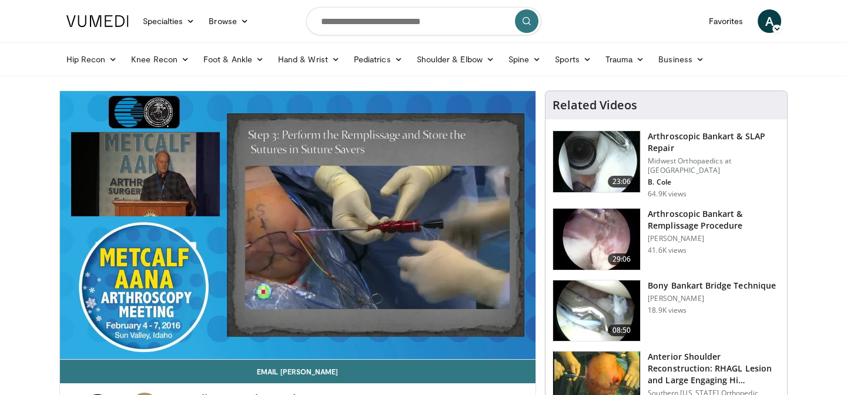
click at [65, 347] on video-js "**********" at bounding box center [298, 225] width 476 height 268
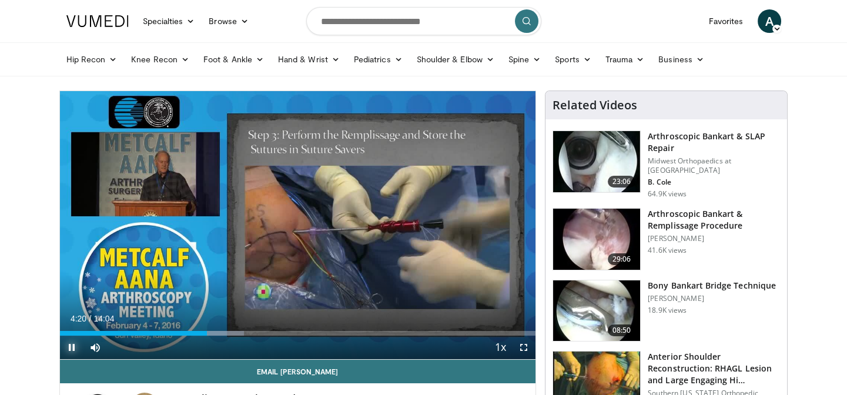
click at [73, 343] on span "Video Player" at bounding box center [71, 346] width 23 height 23
click at [75, 345] on span "Video Player" at bounding box center [71, 346] width 23 height 23
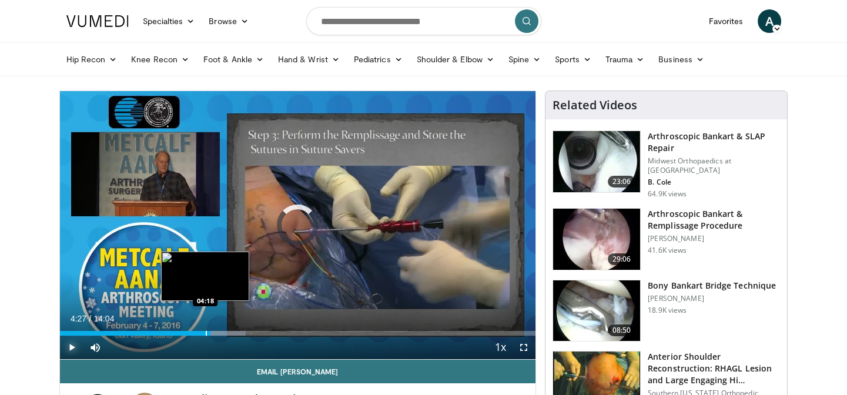
click at [206, 335] on div "Progress Bar" at bounding box center [206, 333] width 1 height 5
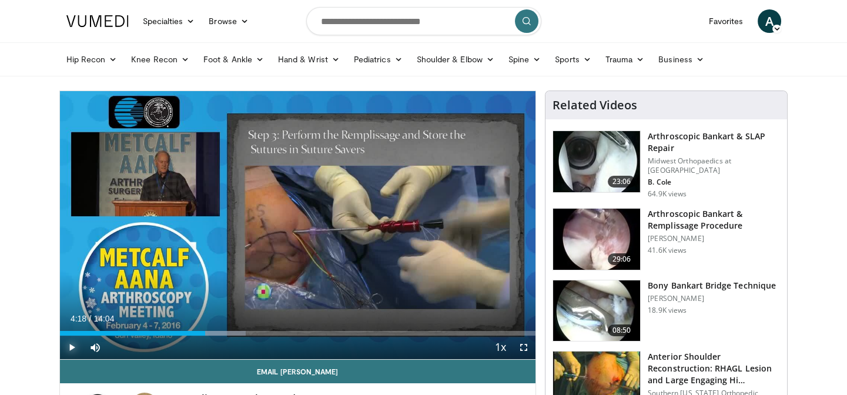
click at [74, 350] on span "Video Player" at bounding box center [71, 346] width 23 height 23
click at [70, 343] on span "Video Player" at bounding box center [71, 346] width 23 height 23
click at [73, 348] on span "Video Player" at bounding box center [71, 346] width 23 height 23
click at [68, 344] on span "Video Player" at bounding box center [71, 346] width 23 height 23
click at [69, 344] on span "Video Player" at bounding box center [71, 346] width 23 height 23
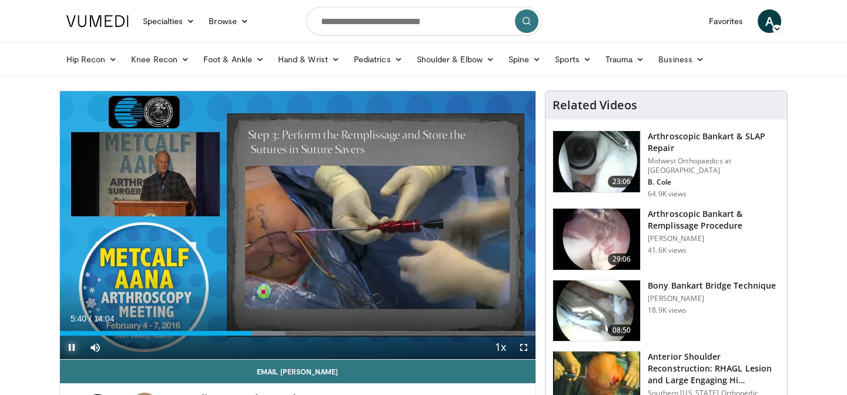
click at [74, 347] on span "Video Player" at bounding box center [71, 346] width 23 height 23
click at [69, 345] on span "Video Player" at bounding box center [71, 346] width 23 height 23
click at [71, 347] on span "Video Player" at bounding box center [71, 346] width 23 height 23
click at [0, 0] on div "Progress Bar" at bounding box center [0, 0] width 0 height 0
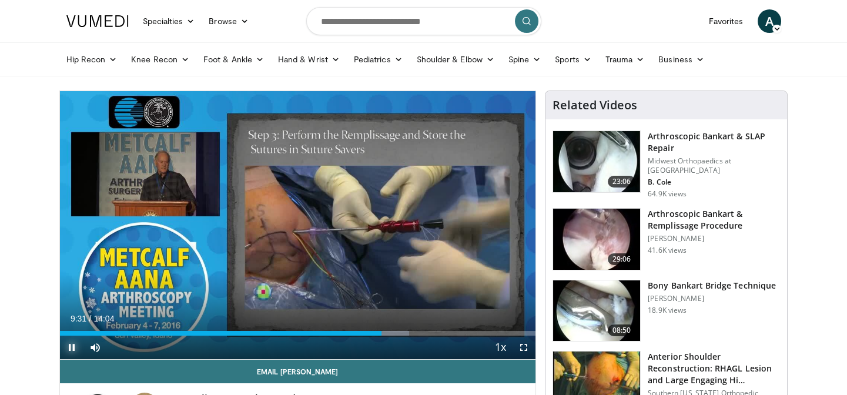
click at [73, 345] on span "Video Player" at bounding box center [71, 346] width 23 height 23
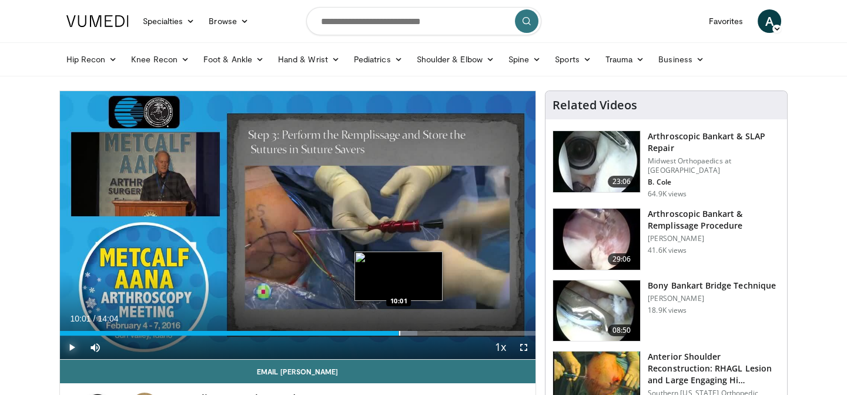
click at [399, 331] on div "Progress Bar" at bounding box center [399, 333] width 1 height 5
click at [411, 331] on div "Progress Bar" at bounding box center [411, 333] width 1 height 5
click at [422, 331] on div "Progress Bar" at bounding box center [422, 333] width 1 height 5
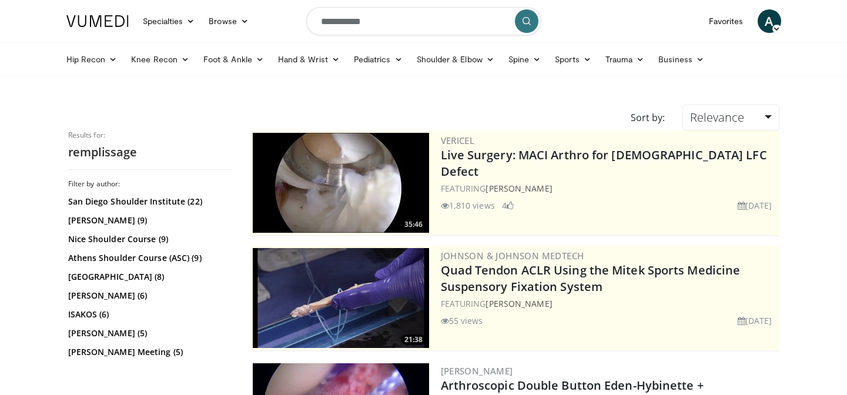
scroll to position [481, 0]
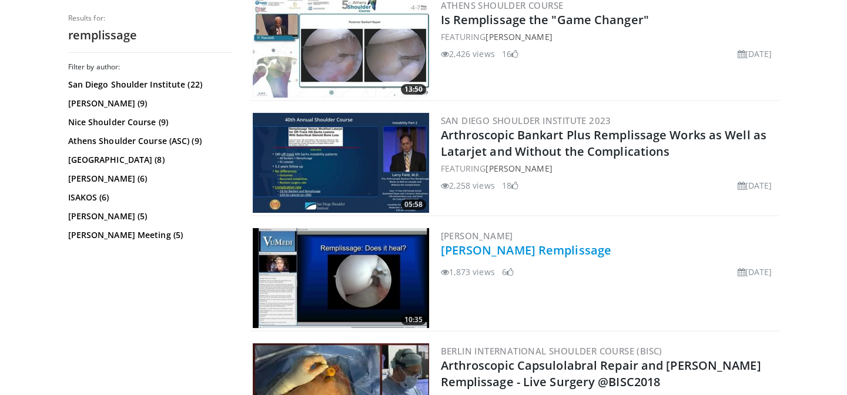
click at [496, 255] on link "[PERSON_NAME] Remplissage" at bounding box center [526, 250] width 171 height 16
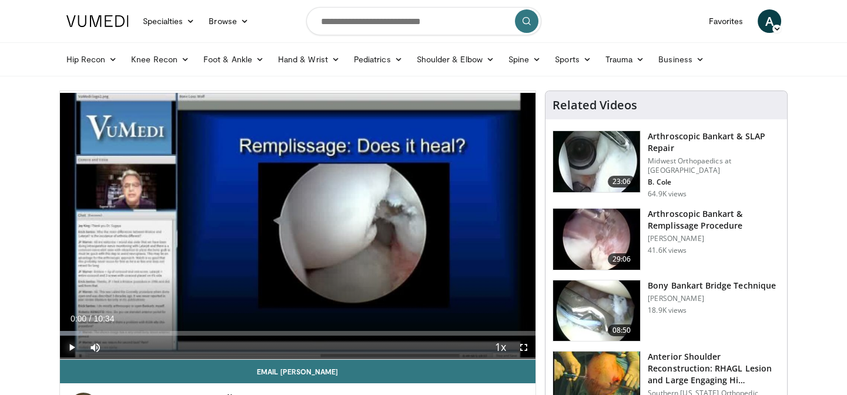
click at [76, 345] on span "Video Player" at bounding box center [71, 346] width 23 height 23
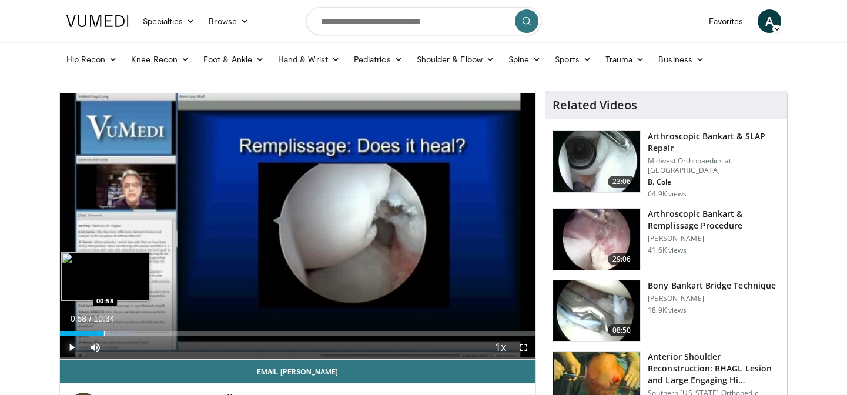
click at [104, 331] on div "Progress Bar" at bounding box center [104, 333] width 1 height 5
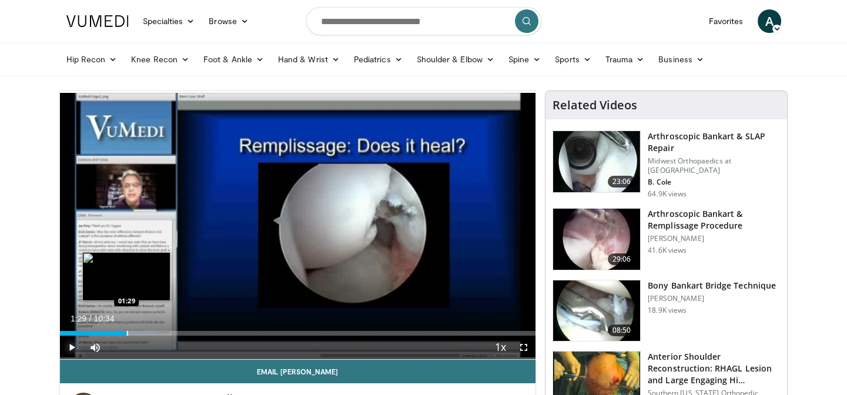
click at [127, 333] on div "Progress Bar" at bounding box center [127, 333] width 1 height 5
click at [139, 331] on div "Progress Bar" at bounding box center [139, 333] width 1 height 5
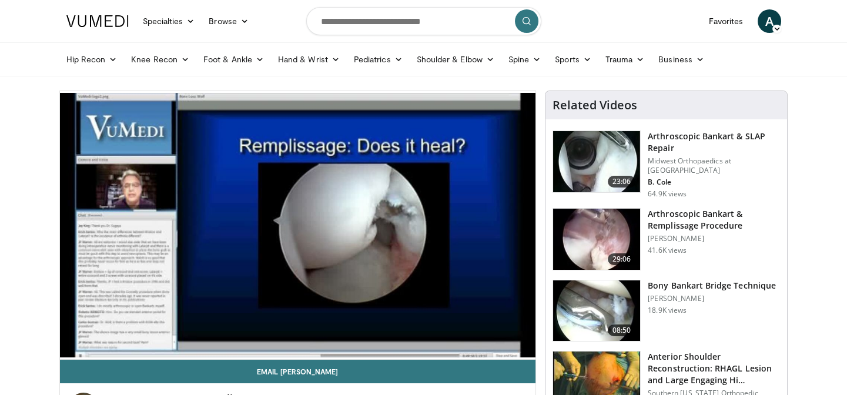
click at [153, 333] on video-js "**********" at bounding box center [298, 225] width 476 height 268
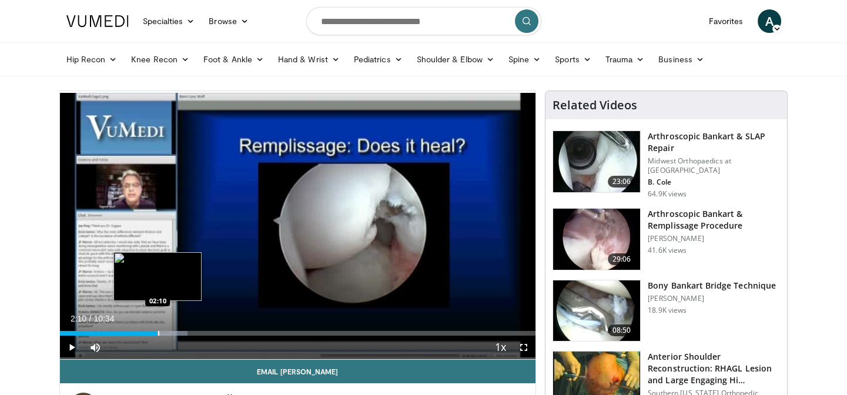
click at [158, 332] on div "Progress Bar" at bounding box center [158, 333] width 1 height 5
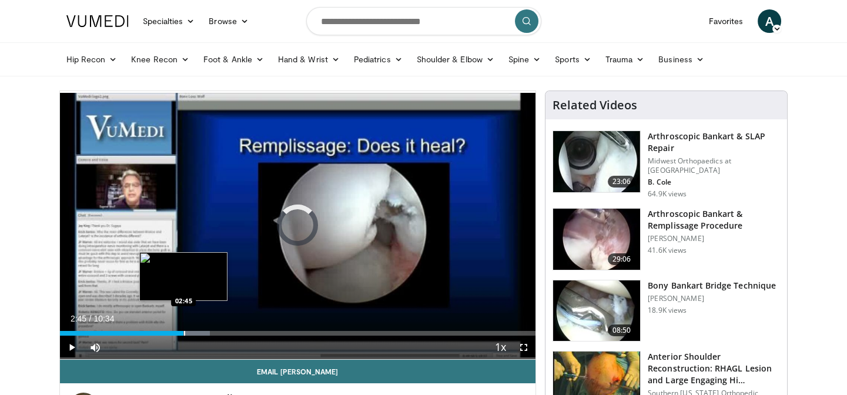
click at [184, 331] on div "Progress Bar" at bounding box center [184, 333] width 1 height 5
click at [197, 332] on div "Progress Bar" at bounding box center [190, 333] width 55 height 5
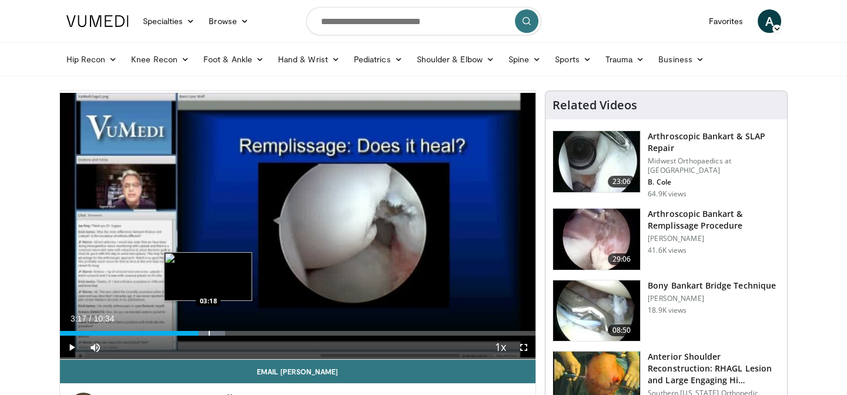
click at [209, 333] on div "Progress Bar" at bounding box center [209, 333] width 1 height 5
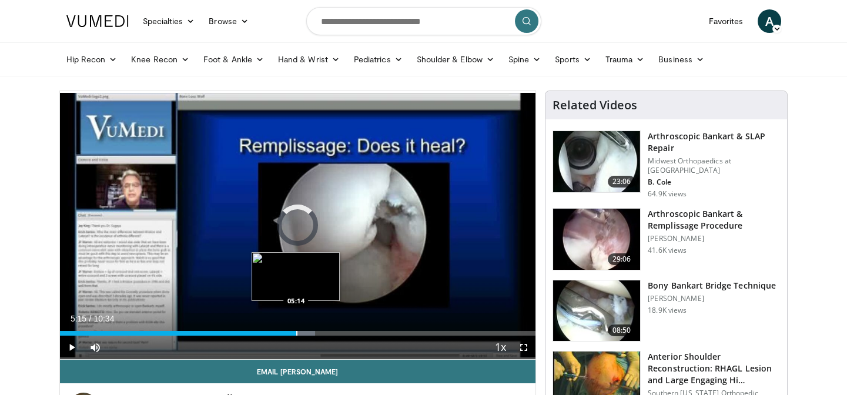
click at [296, 332] on div "Progress Bar" at bounding box center [296, 333] width 1 height 5
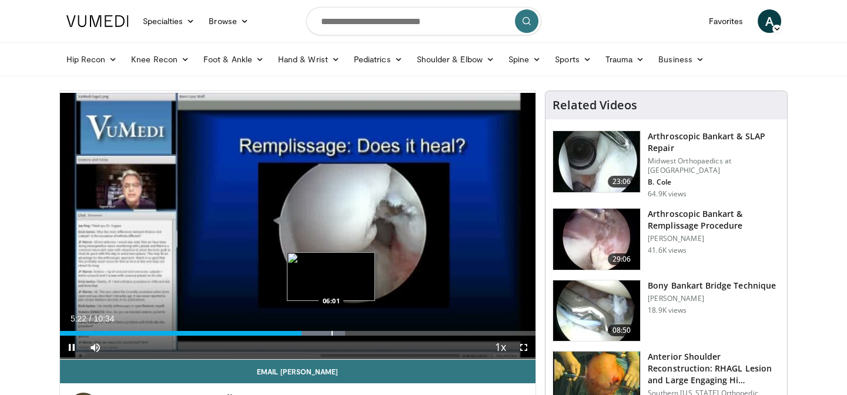
click at [331, 332] on div "Progress Bar" at bounding box center [331, 333] width 1 height 5
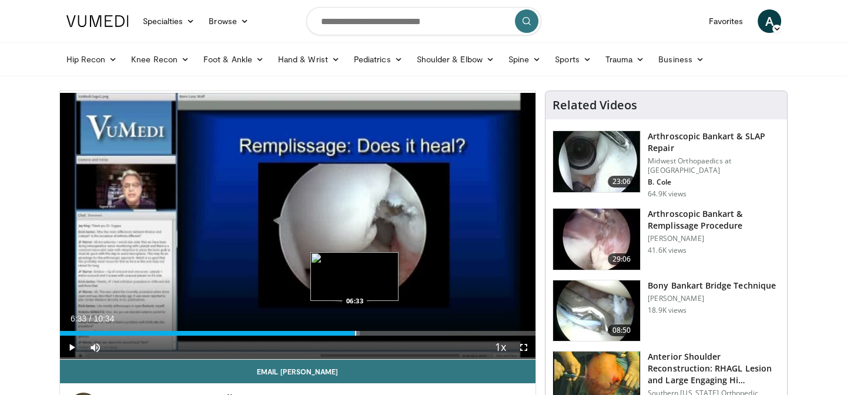
click at [355, 333] on div "Progress Bar" at bounding box center [355, 333] width 1 height 5
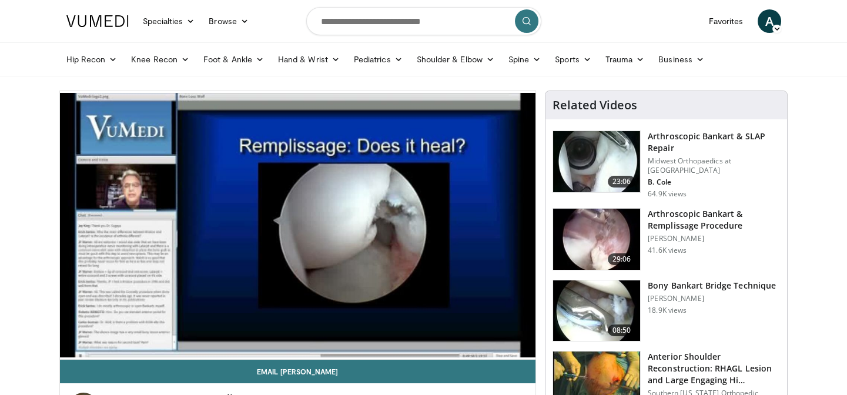
click at [364, 331] on video-js "**********" at bounding box center [298, 225] width 476 height 268
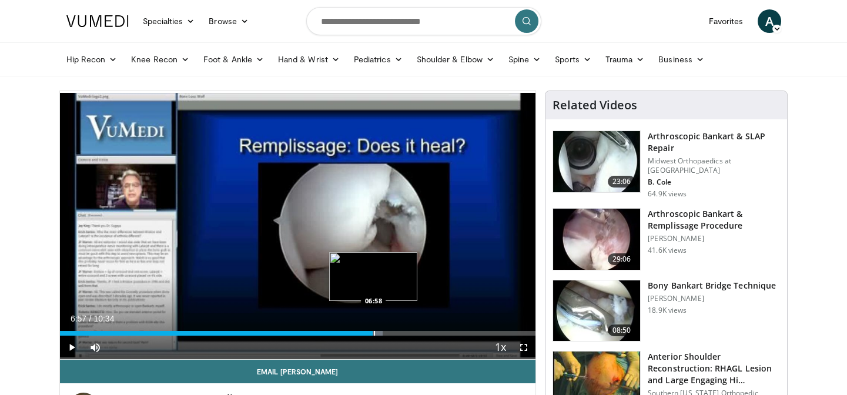
click at [374, 331] on div "Progress Bar" at bounding box center [374, 333] width 1 height 5
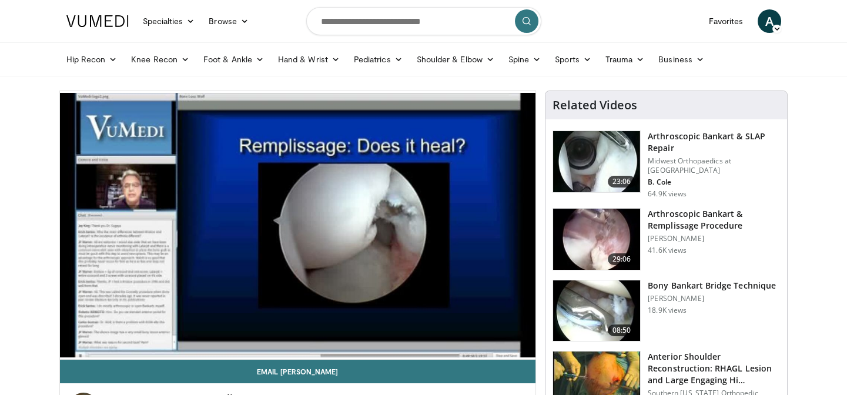
click at [394, 331] on video-js "**********" at bounding box center [298, 225] width 476 height 268
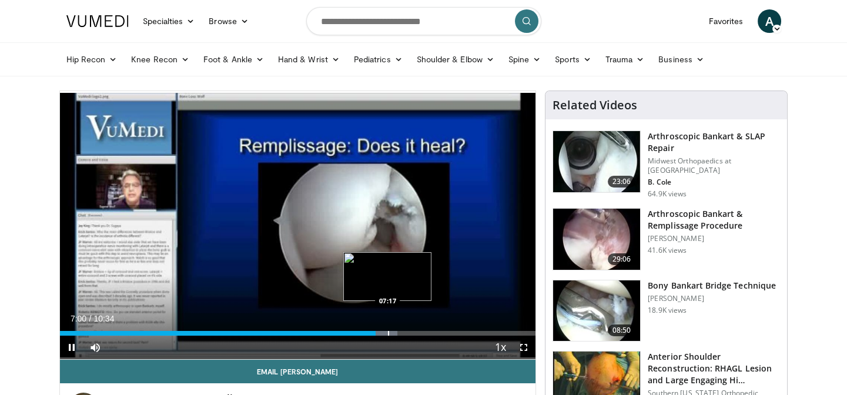
click at [388, 332] on div "Progress Bar" at bounding box center [388, 333] width 1 height 5
click at [403, 333] on div "Progress Bar" at bounding box center [403, 333] width 1 height 5
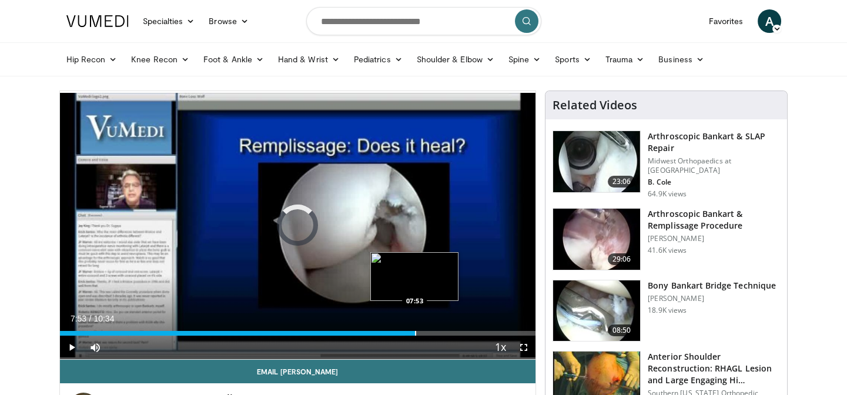
click at [415, 332] on div "Progress Bar" at bounding box center [415, 333] width 1 height 5
click at [437, 329] on div "Loaded : 0.00% 07:56 08:22" at bounding box center [298, 329] width 476 height 11
